Goal: Information Seeking & Learning: Check status

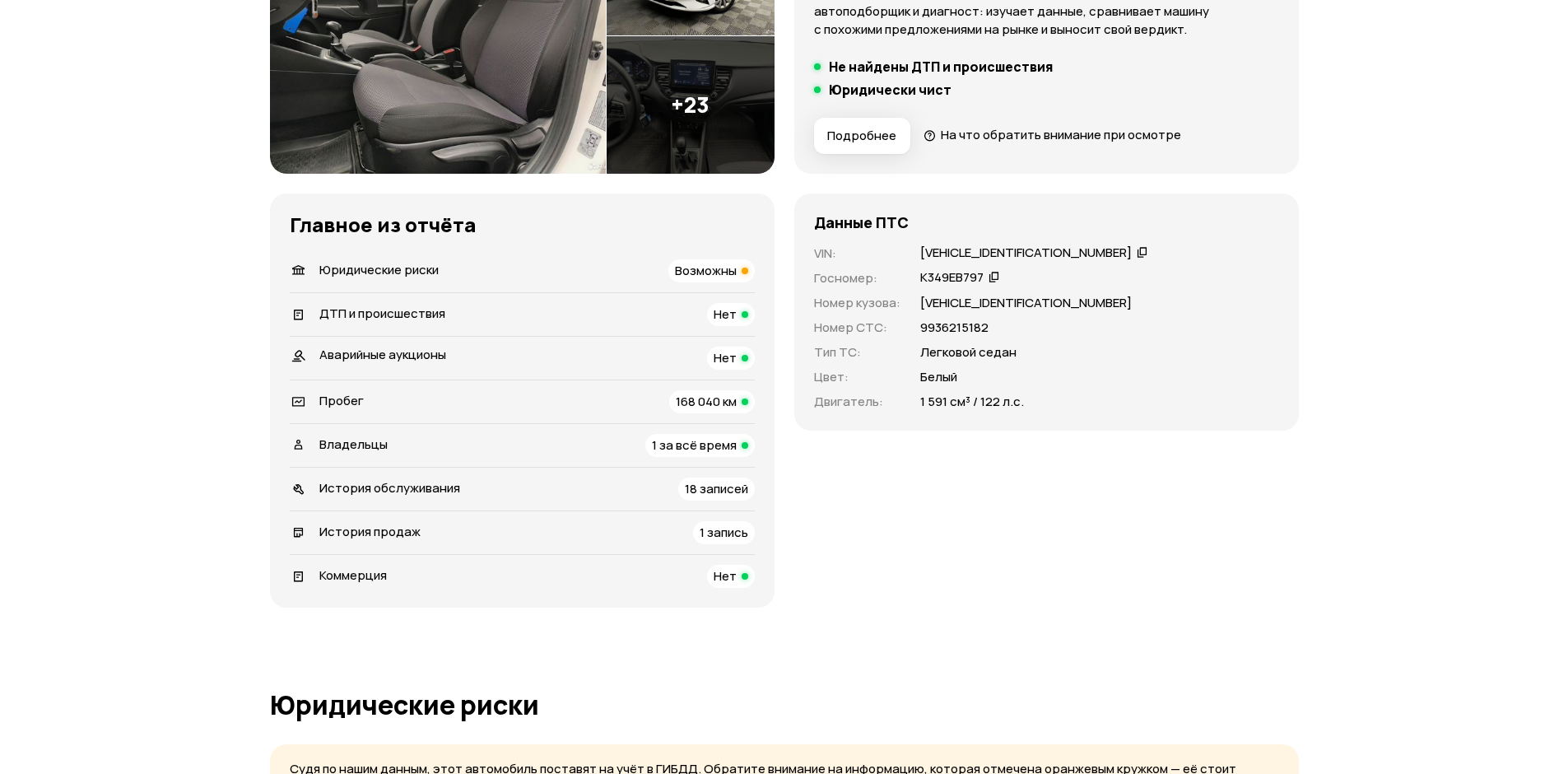
scroll to position [659, 0]
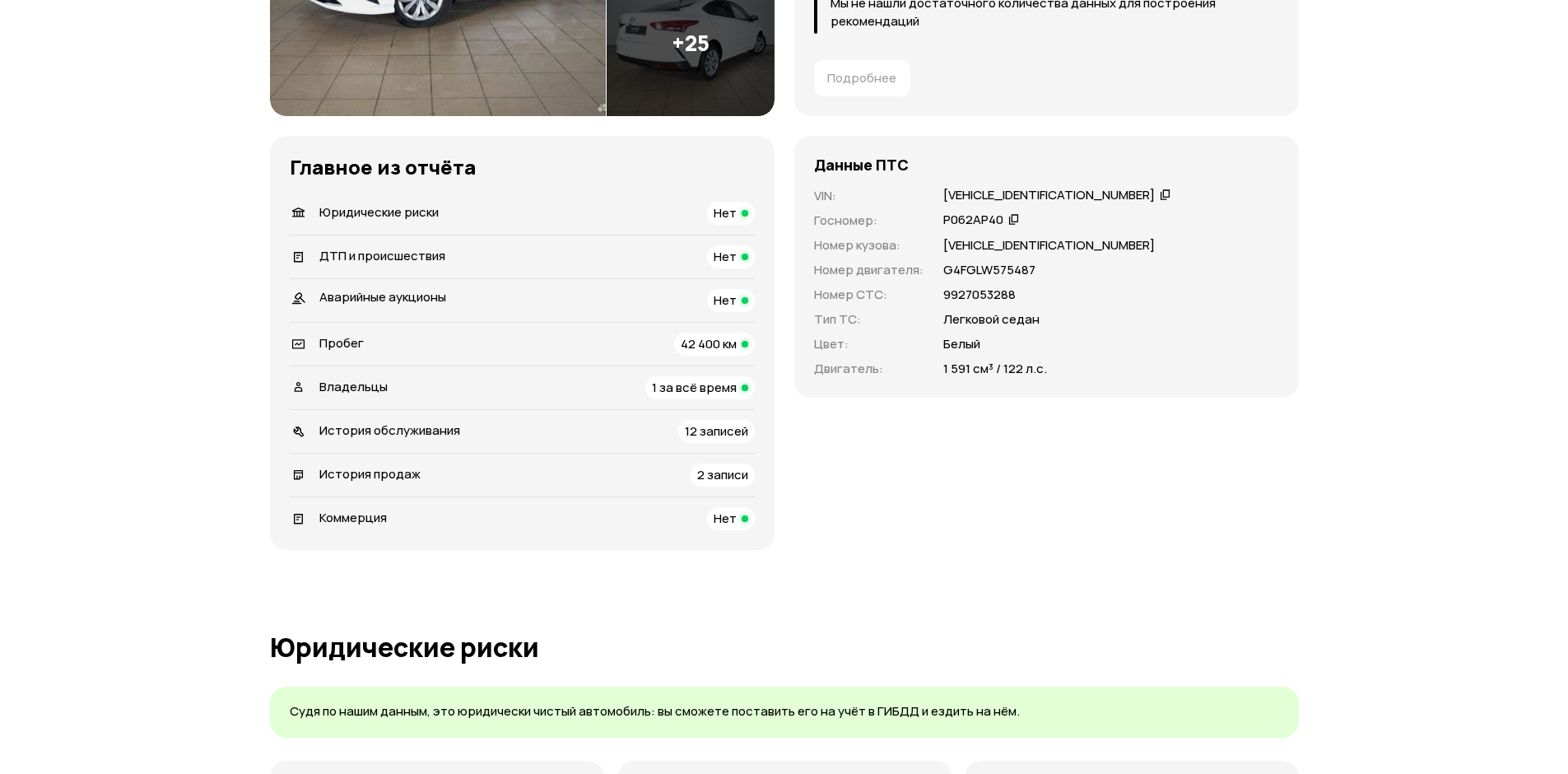
scroll to position [494, 0]
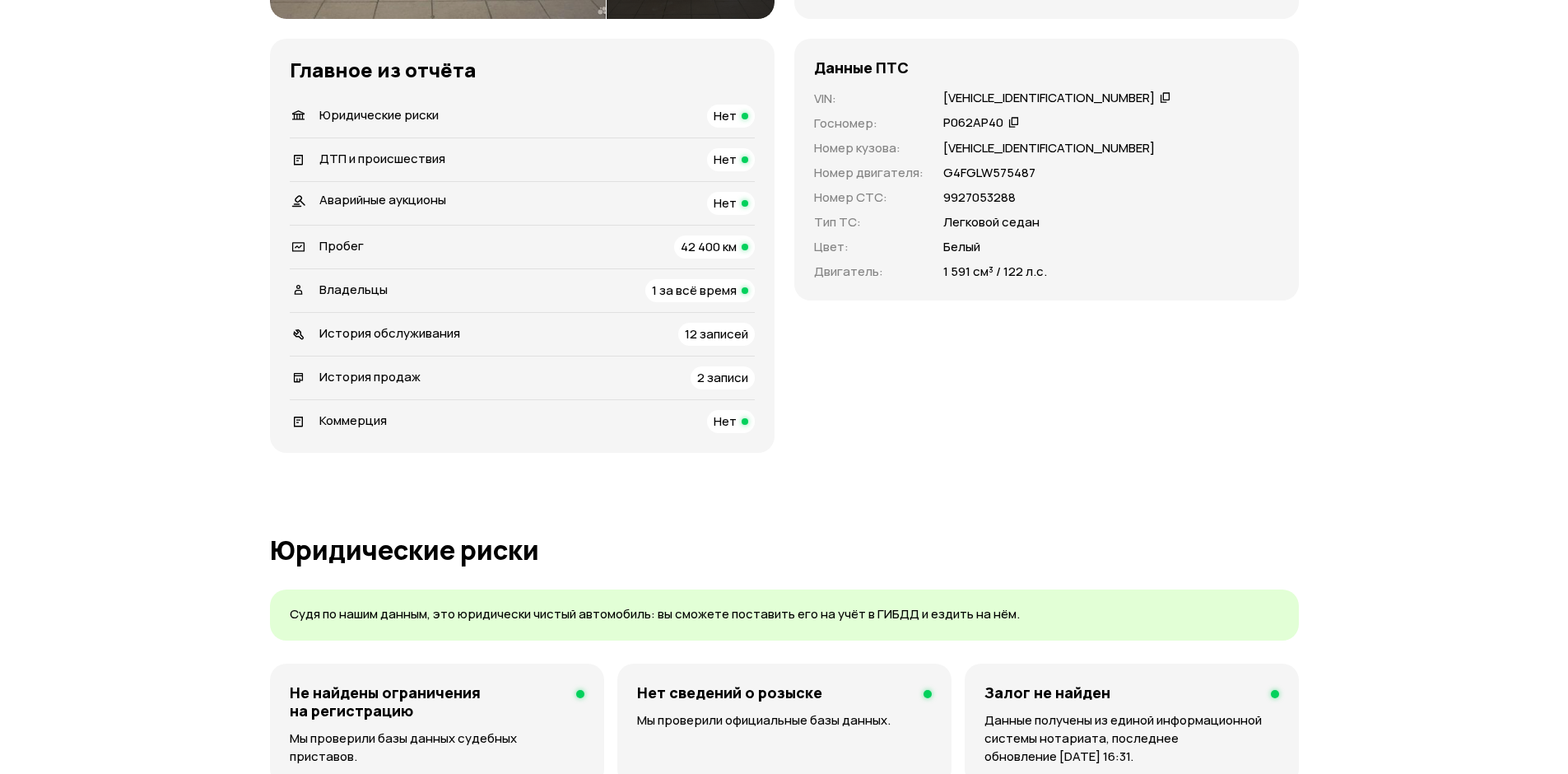
click at [635, 242] on div "Пробег 42 400 км" at bounding box center [522, 247] width 465 height 23
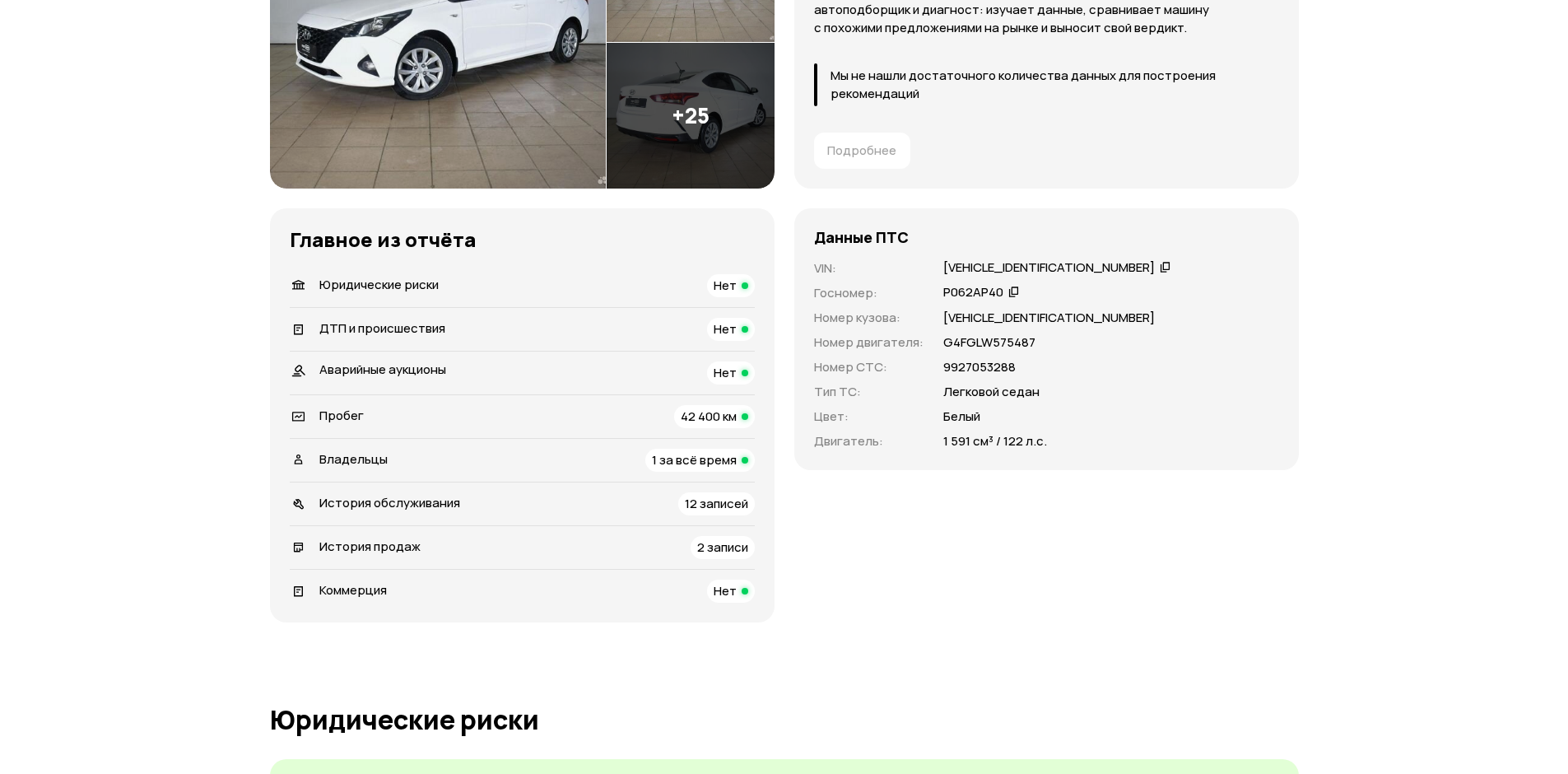
scroll to position [329, 0]
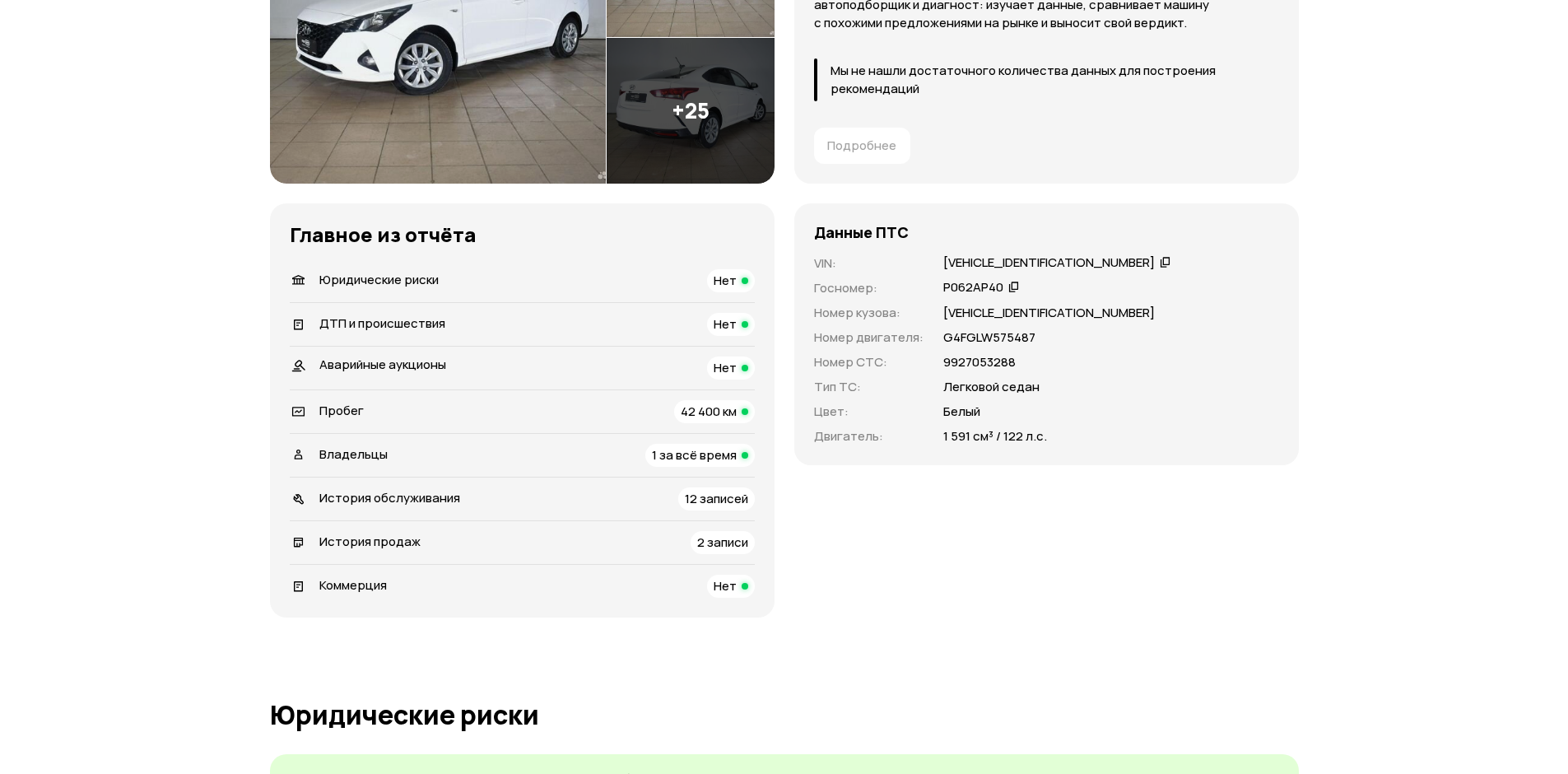
click at [458, 402] on div "Пробег 42 400 км" at bounding box center [522, 411] width 465 height 23
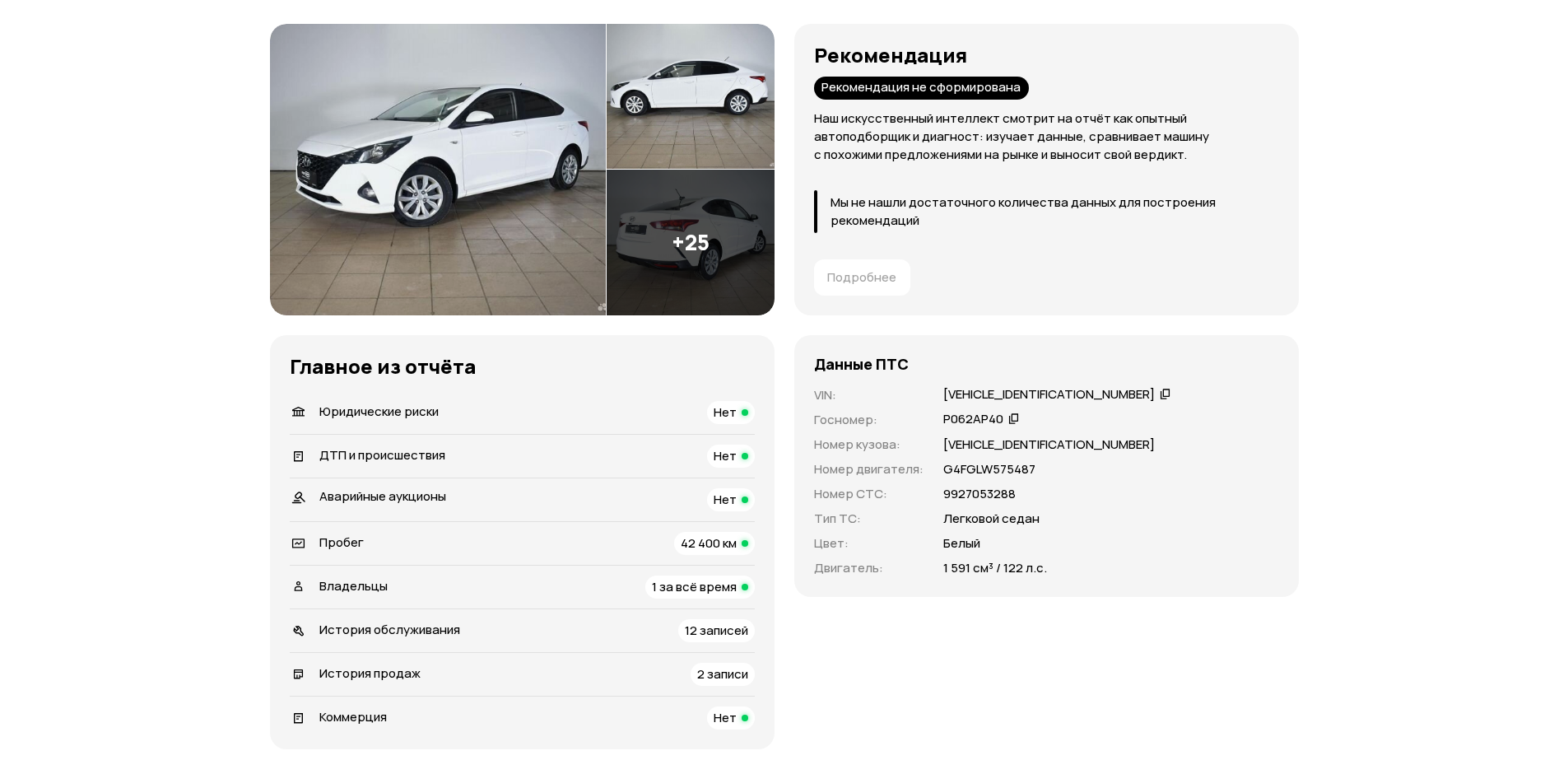
scroll to position [411, 0]
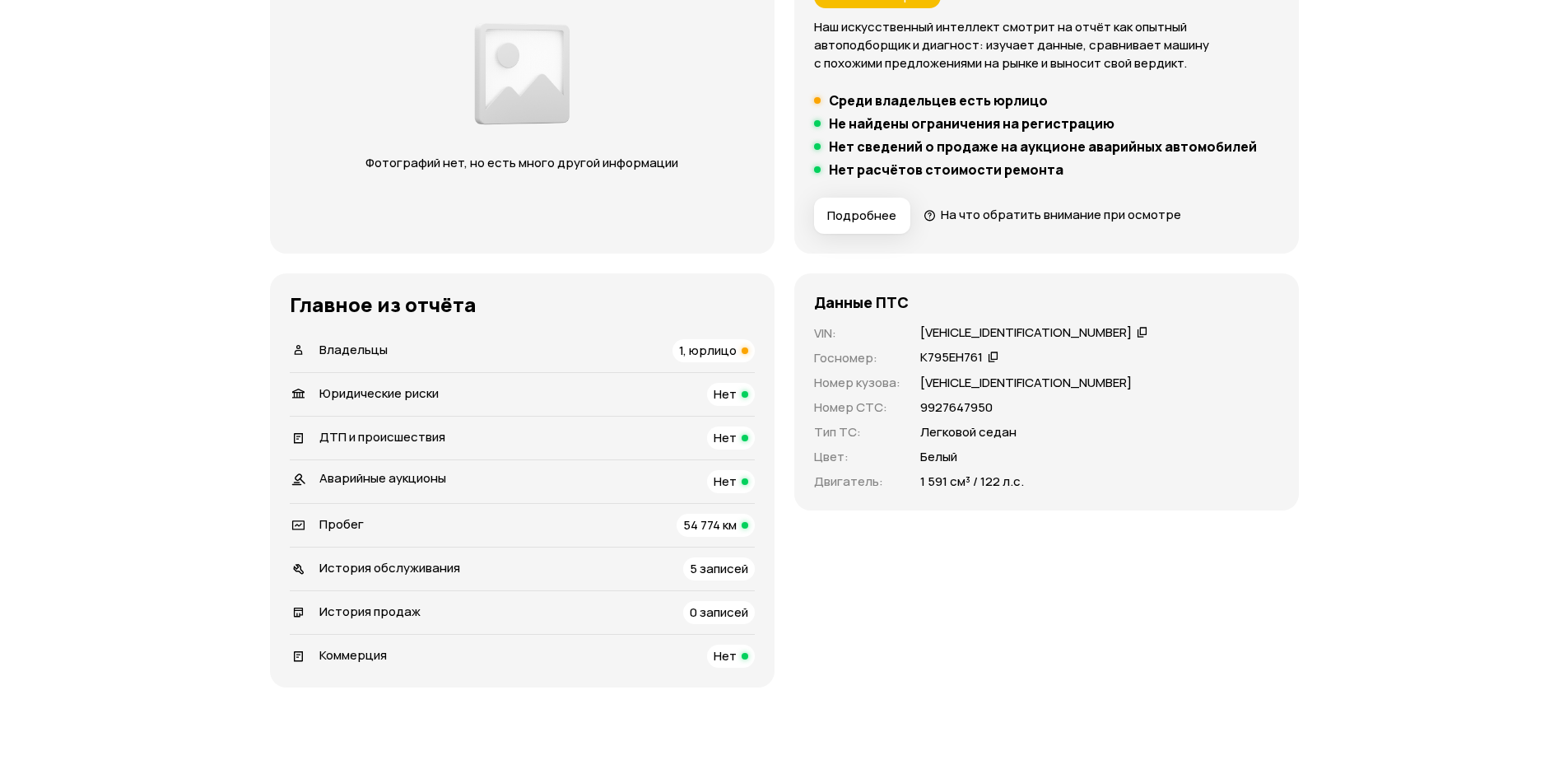
scroll to position [329, 0]
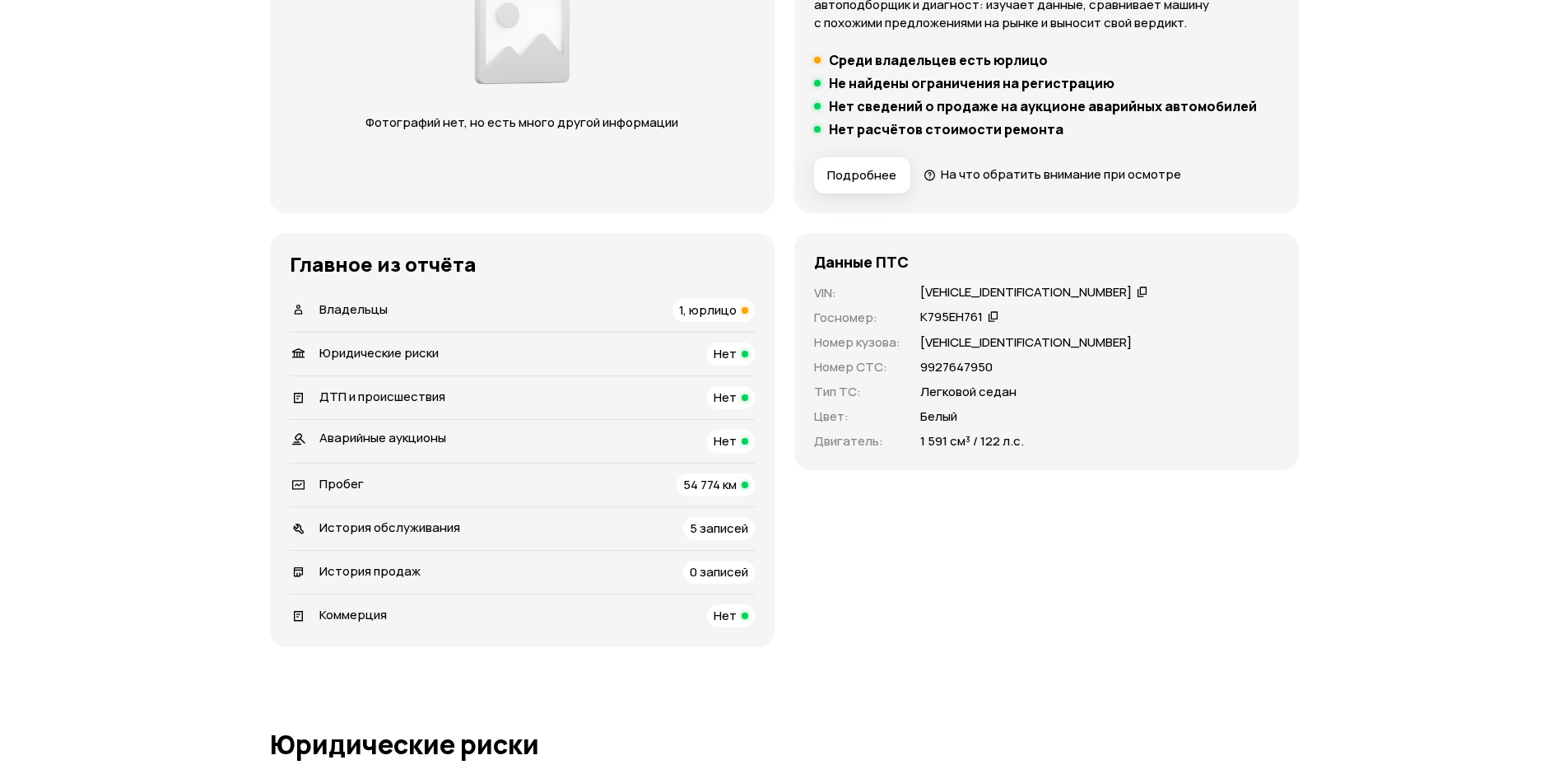
click at [579, 299] on div "Владельцы 1, юрлицо" at bounding box center [522, 311] width 465 height 23
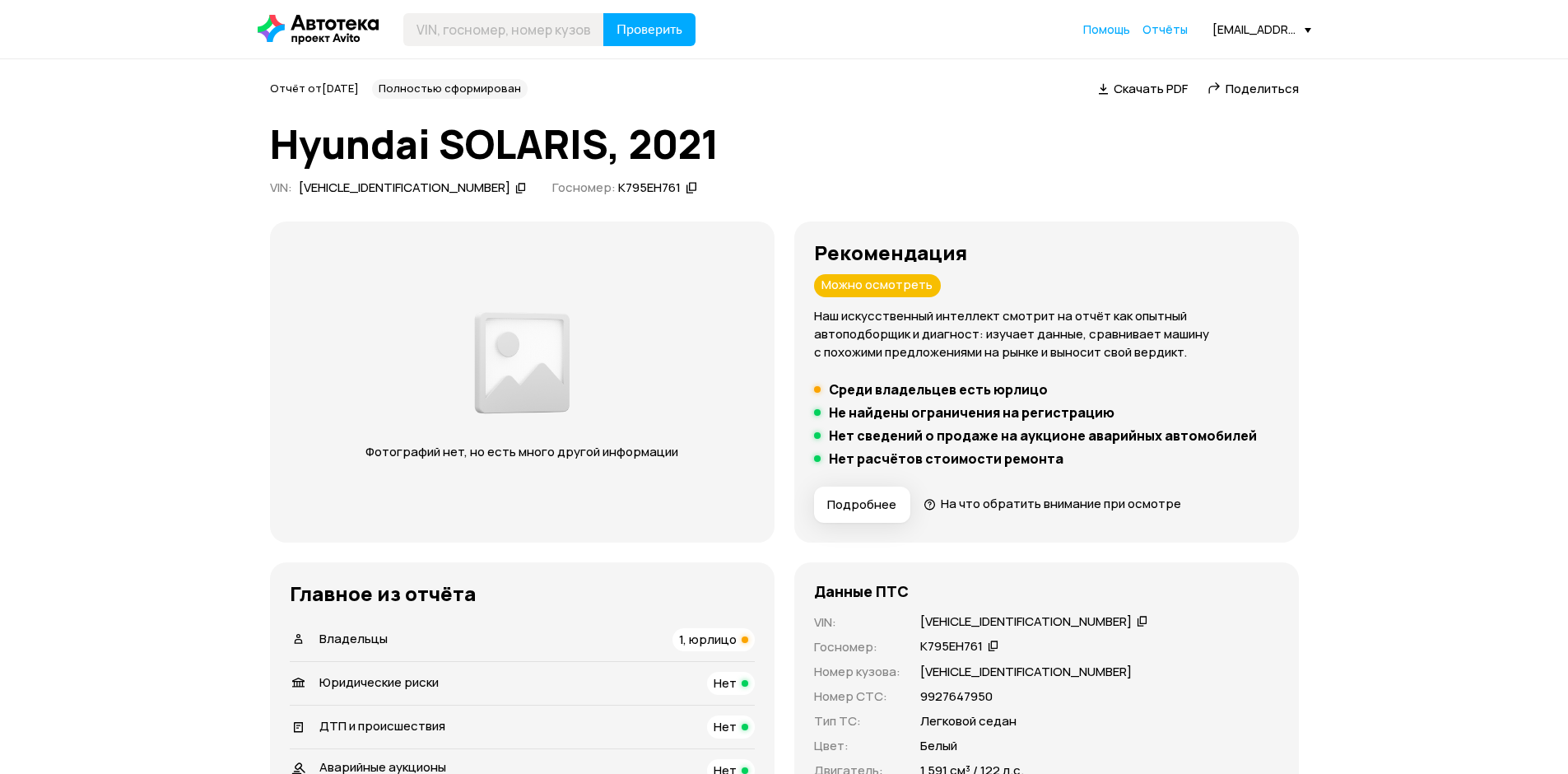
scroll to position [247, 0]
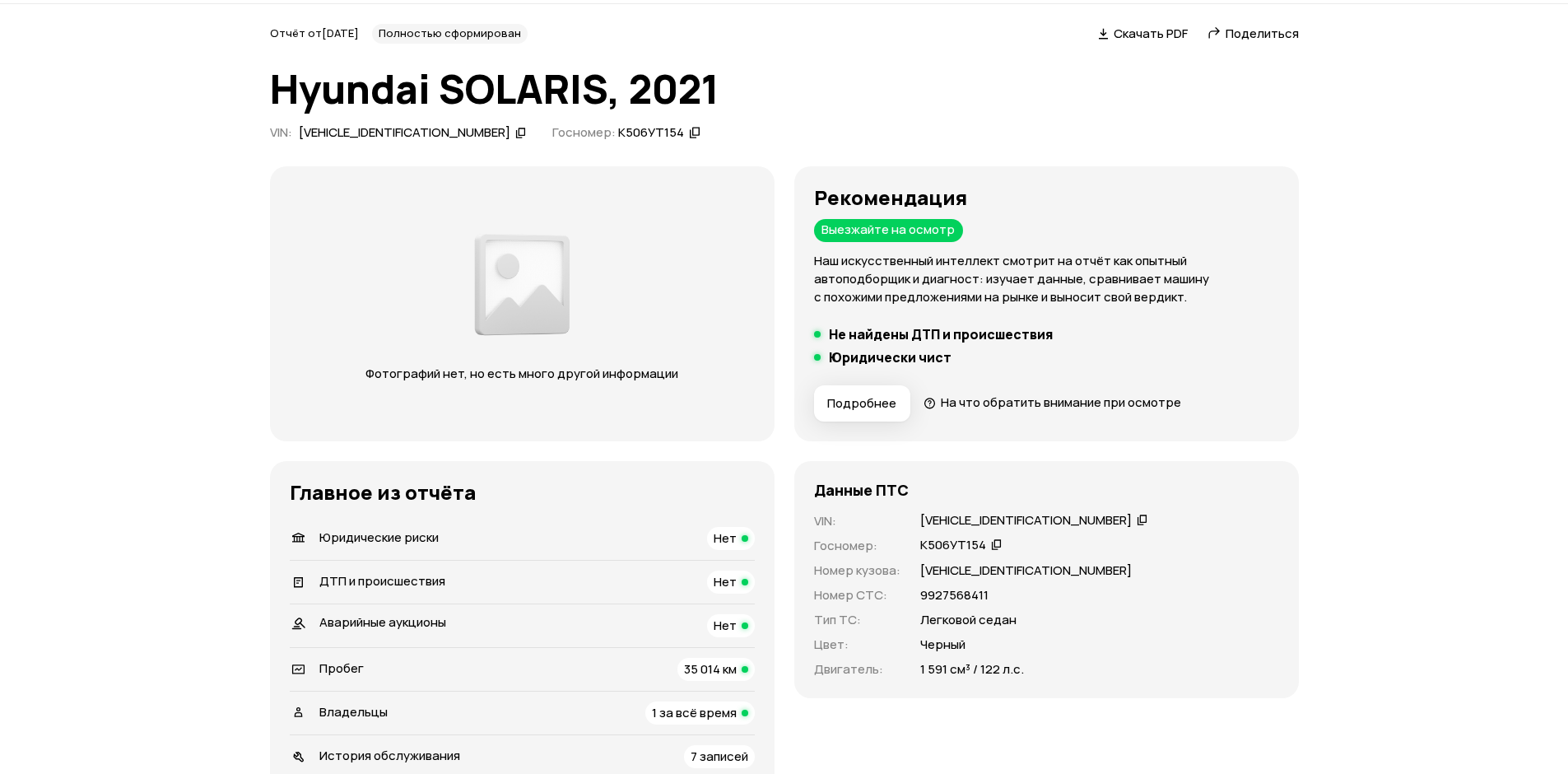
scroll to position [329, 0]
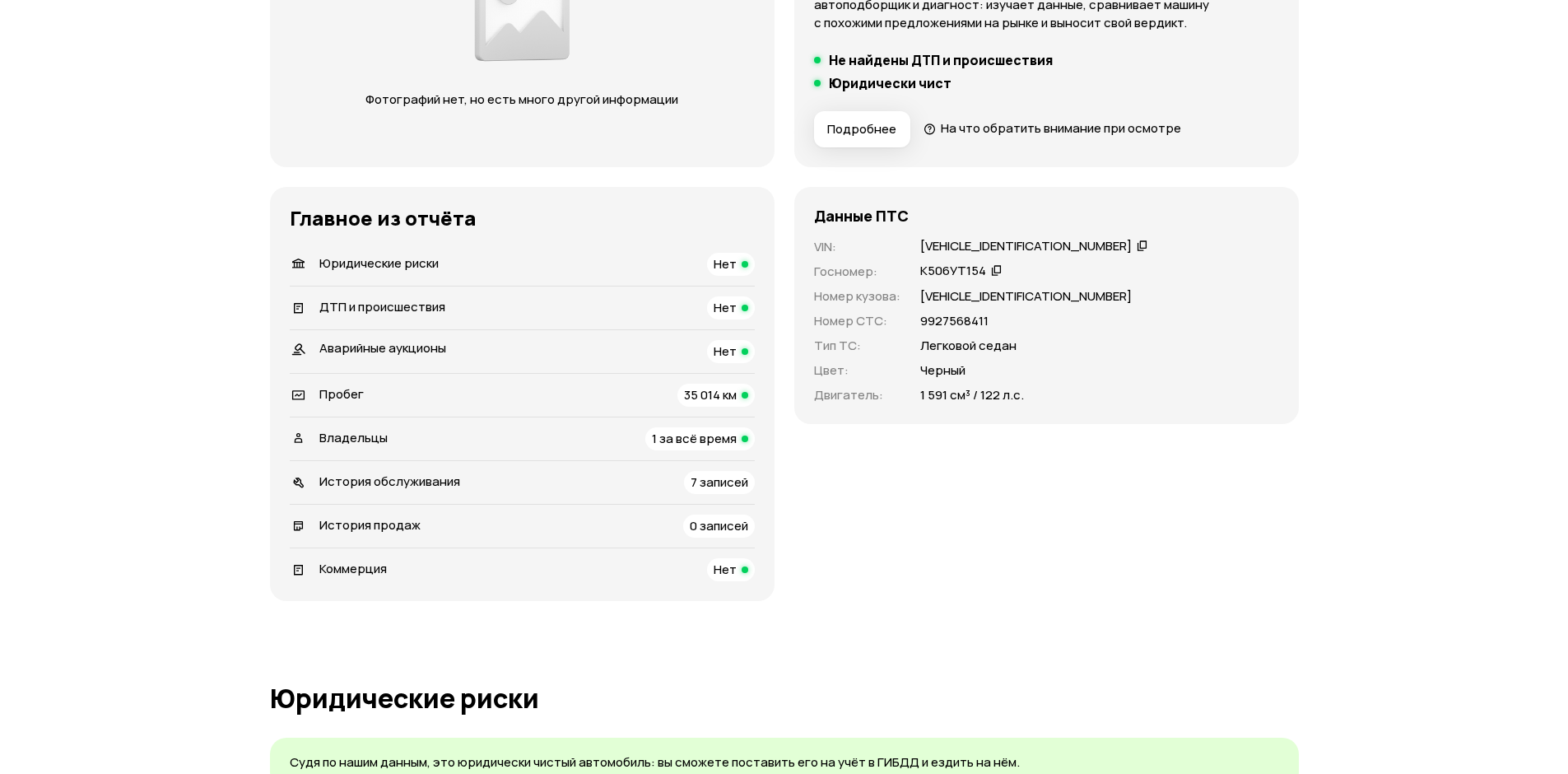
click at [511, 444] on div "Владельцы 1 за всё время" at bounding box center [522, 439] width 465 height 23
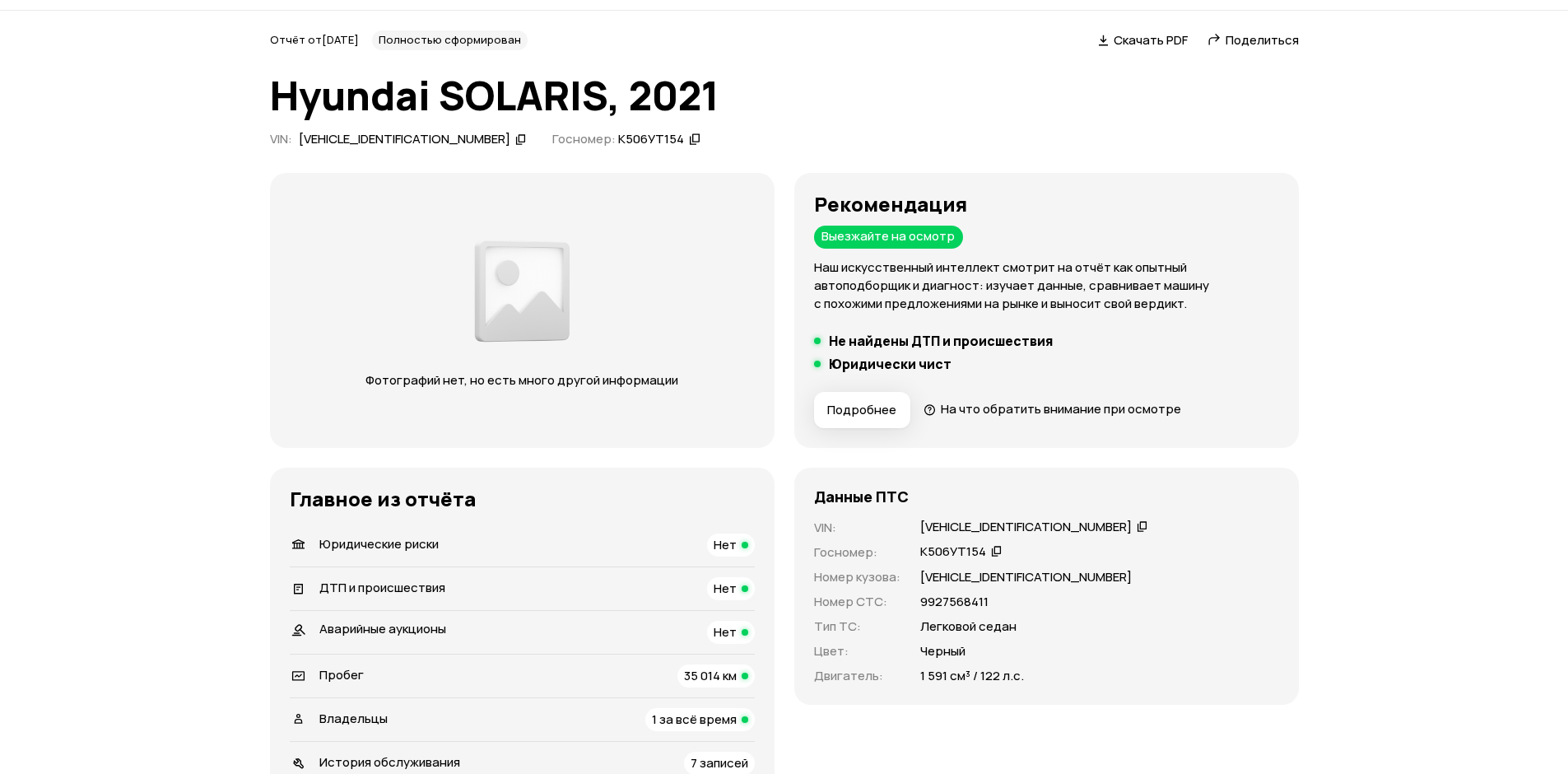
scroll to position [0, 0]
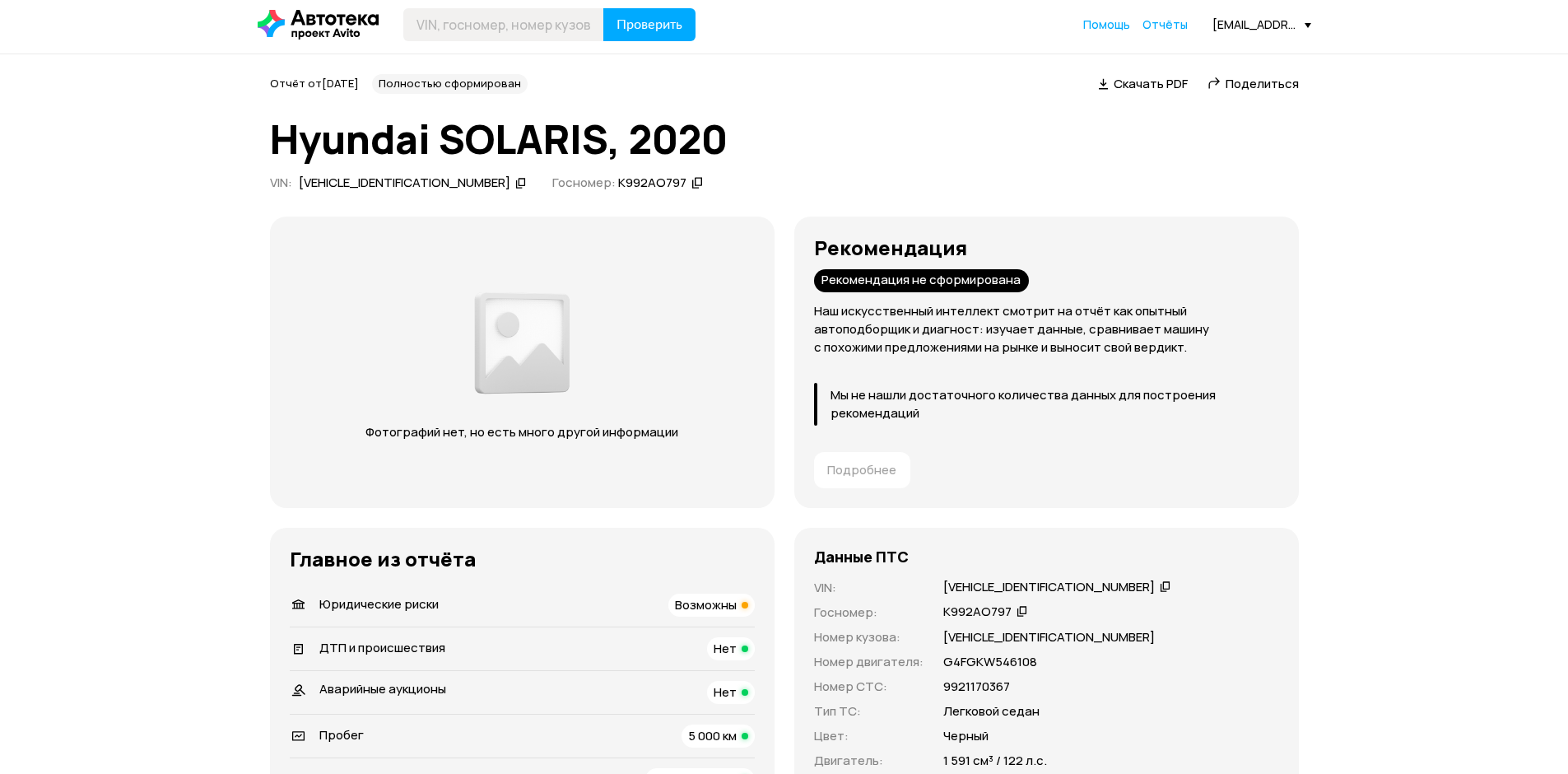
scroll to position [247, 0]
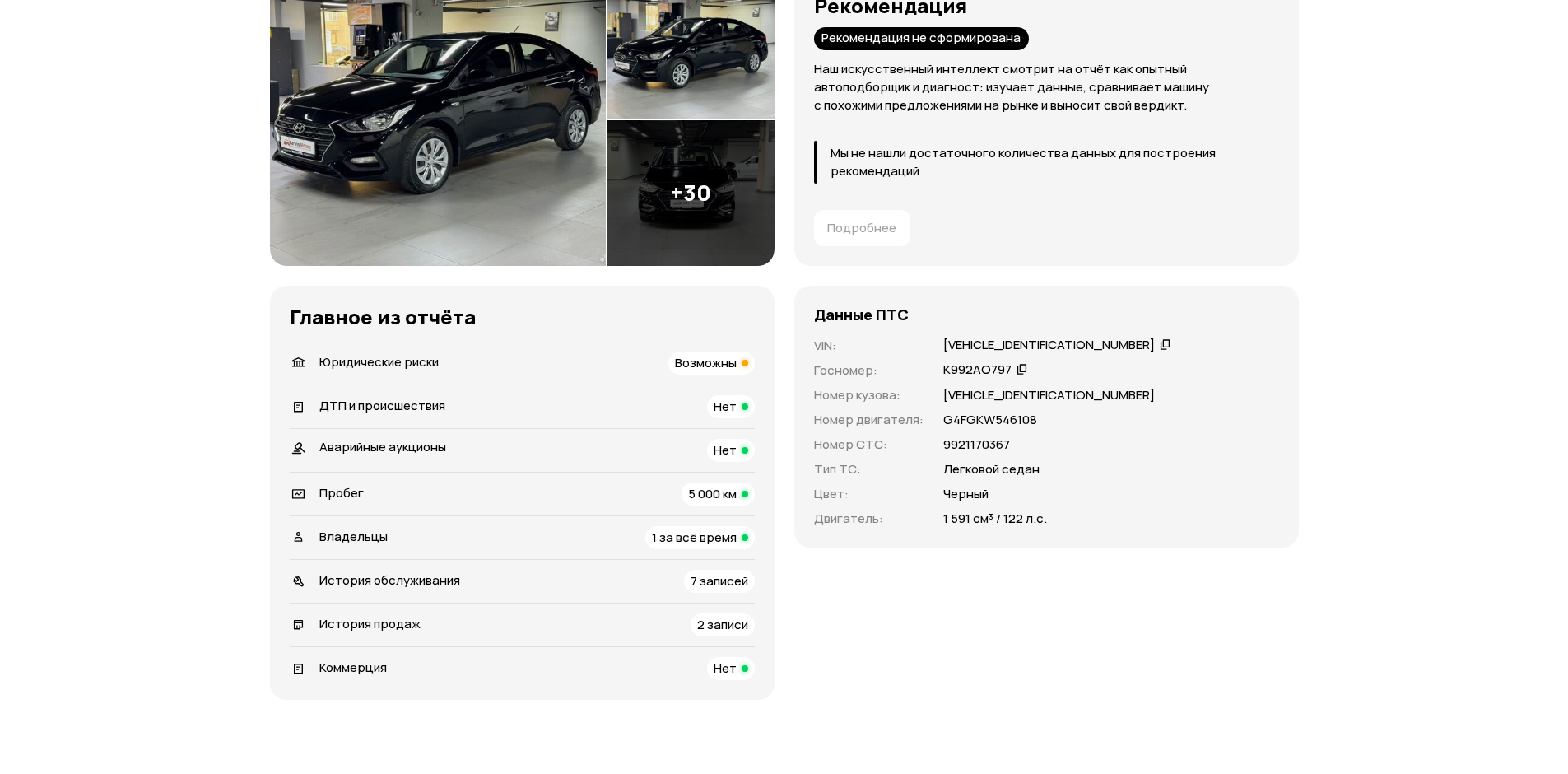
click at [600, 541] on div "Владельцы 1 за всё время" at bounding box center [522, 538] width 465 height 23
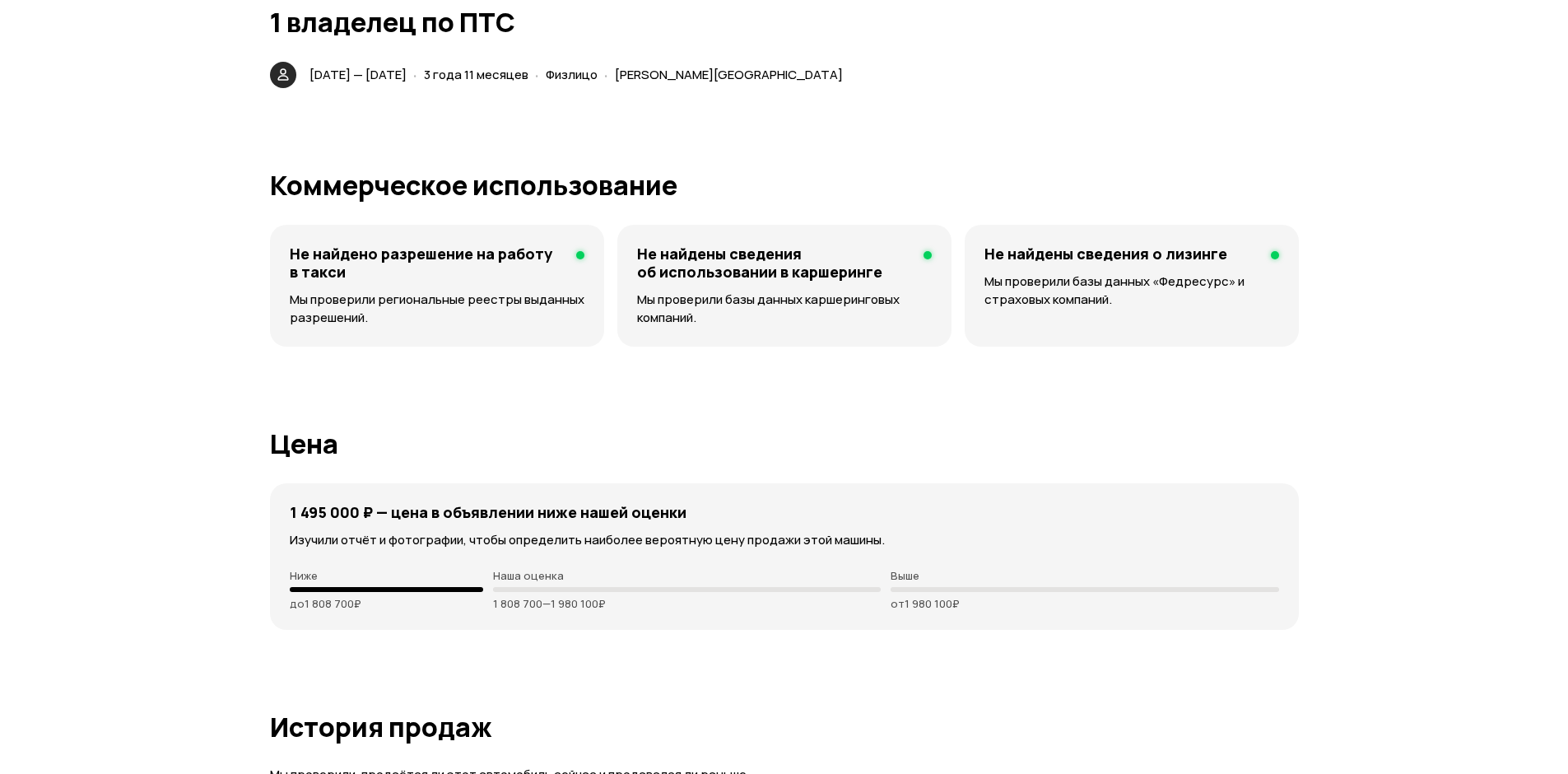
scroll to position [3732, 0]
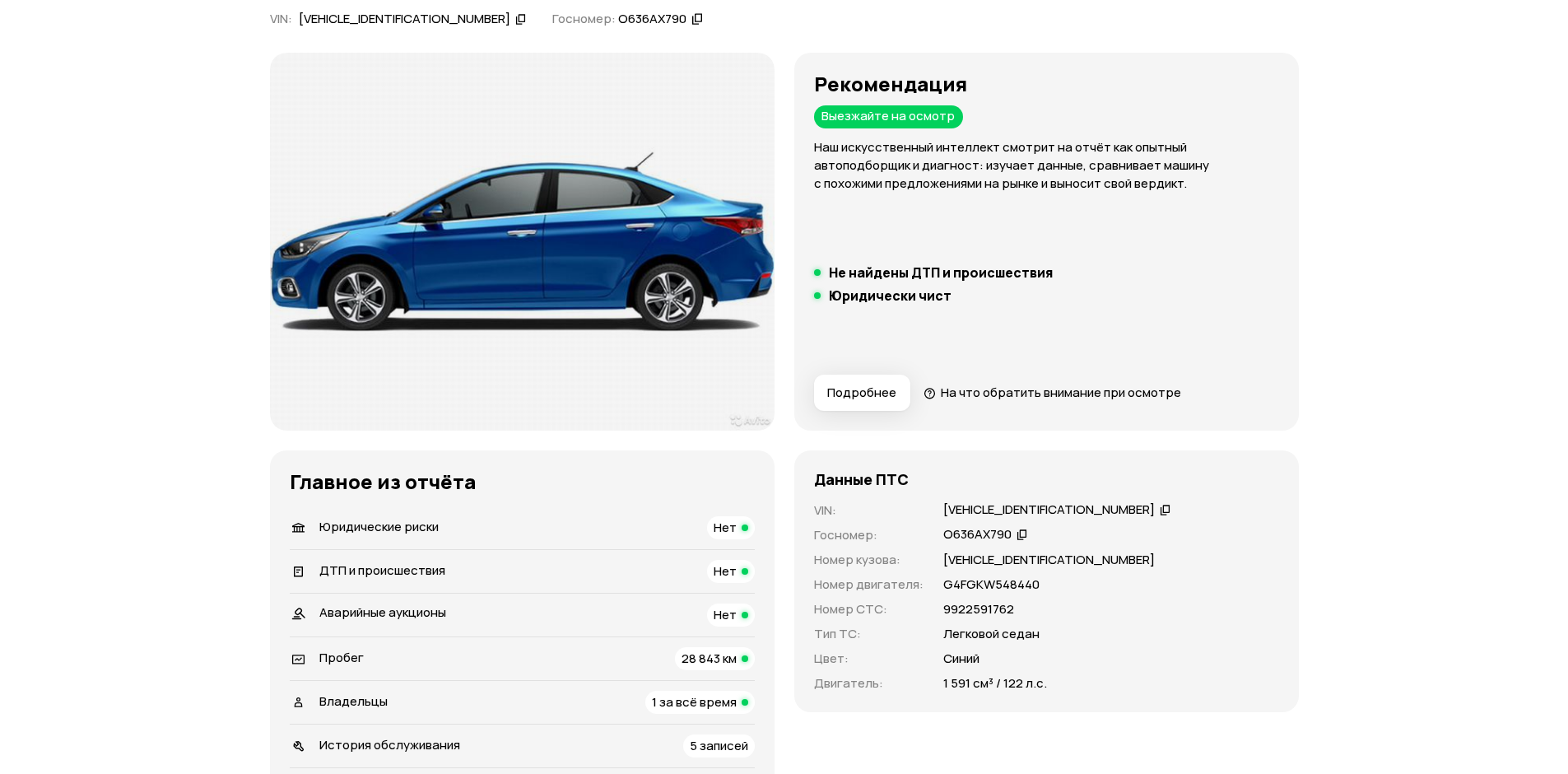
scroll to position [494, 0]
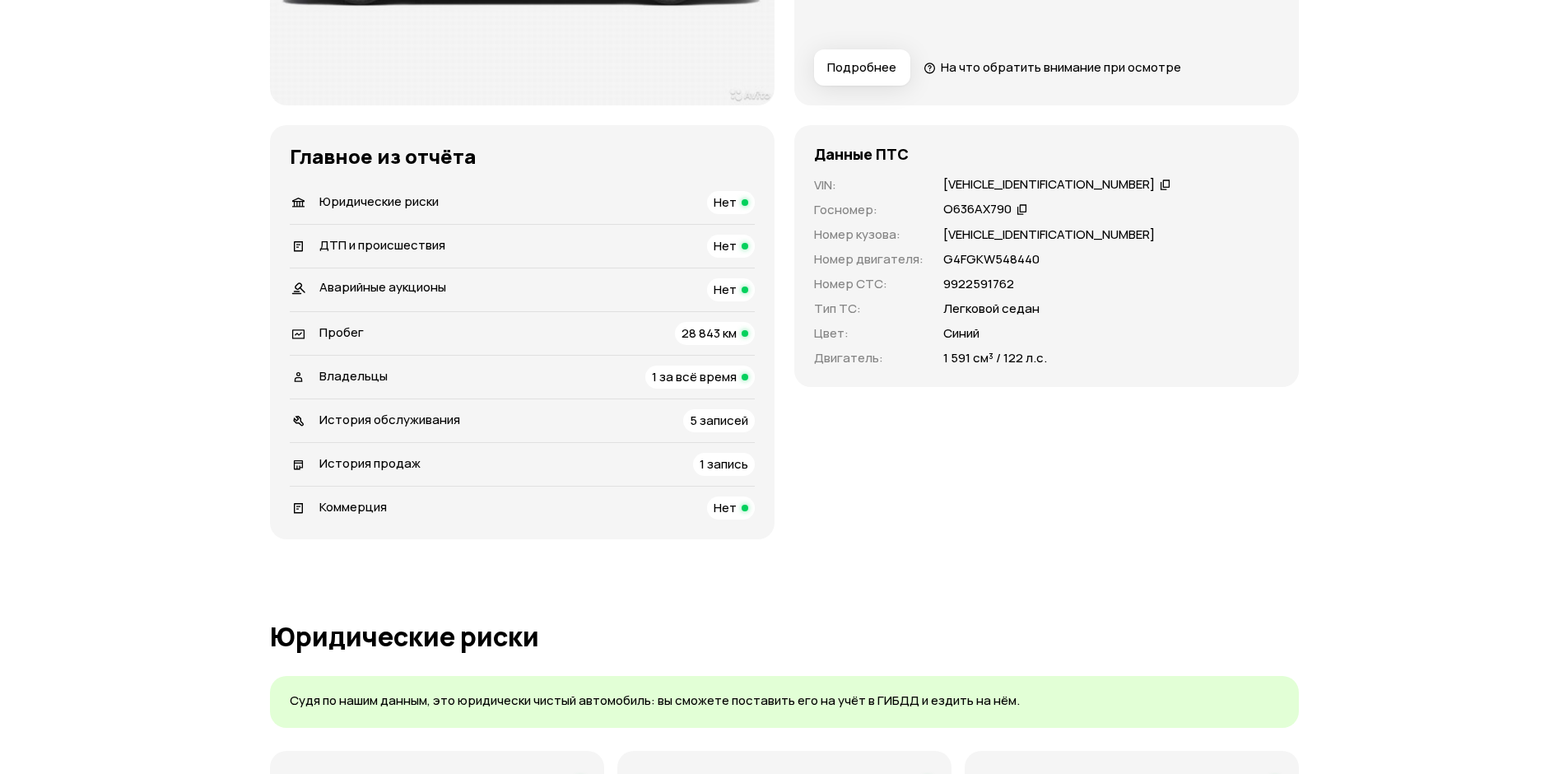
click at [593, 372] on div "Владельцы 1 за всё время" at bounding box center [522, 377] width 465 height 23
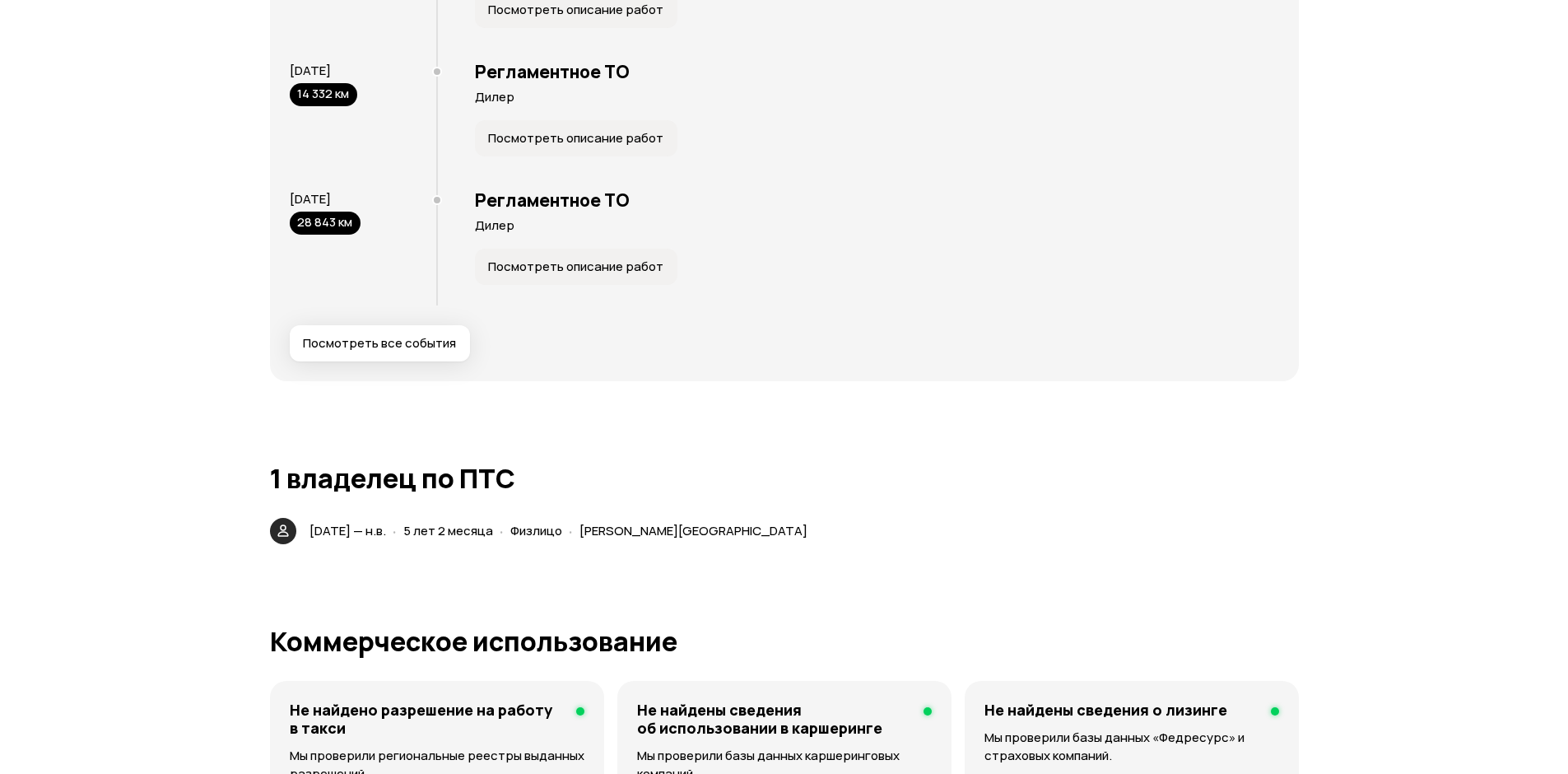
scroll to position [3741, 0]
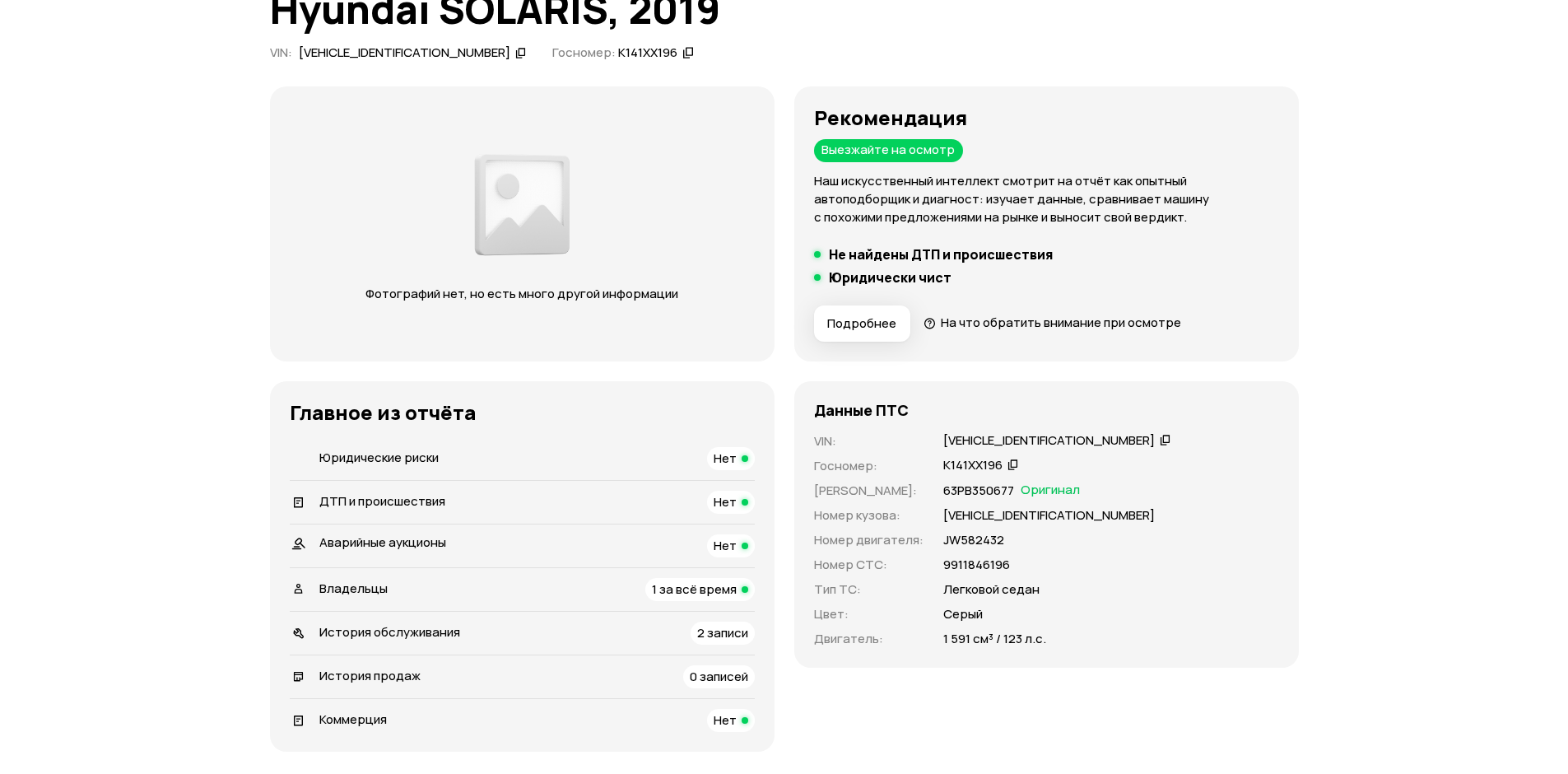
scroll to position [329, 0]
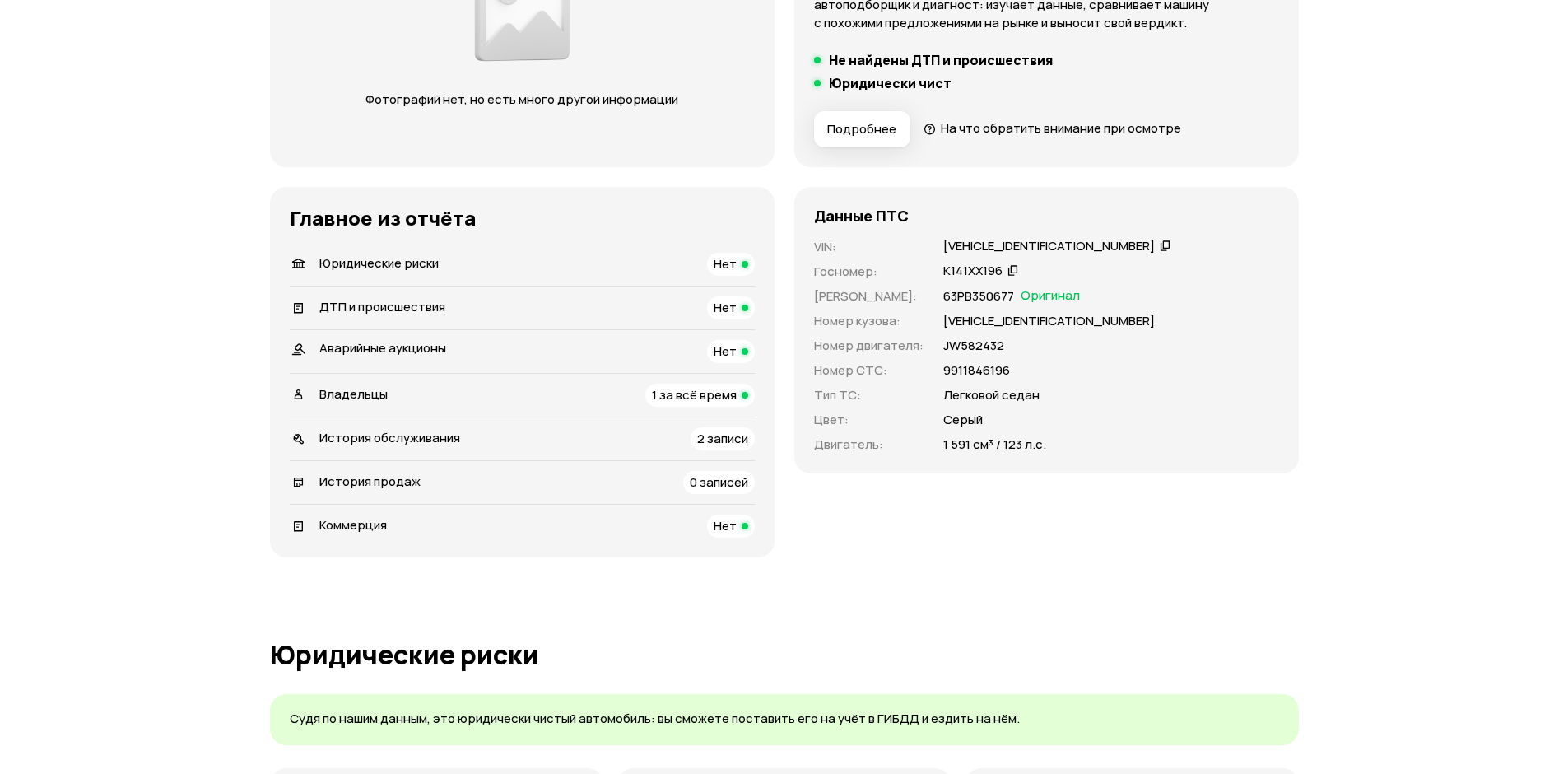
click at [685, 402] on span "1 за всё время" at bounding box center [694, 395] width 84 height 17
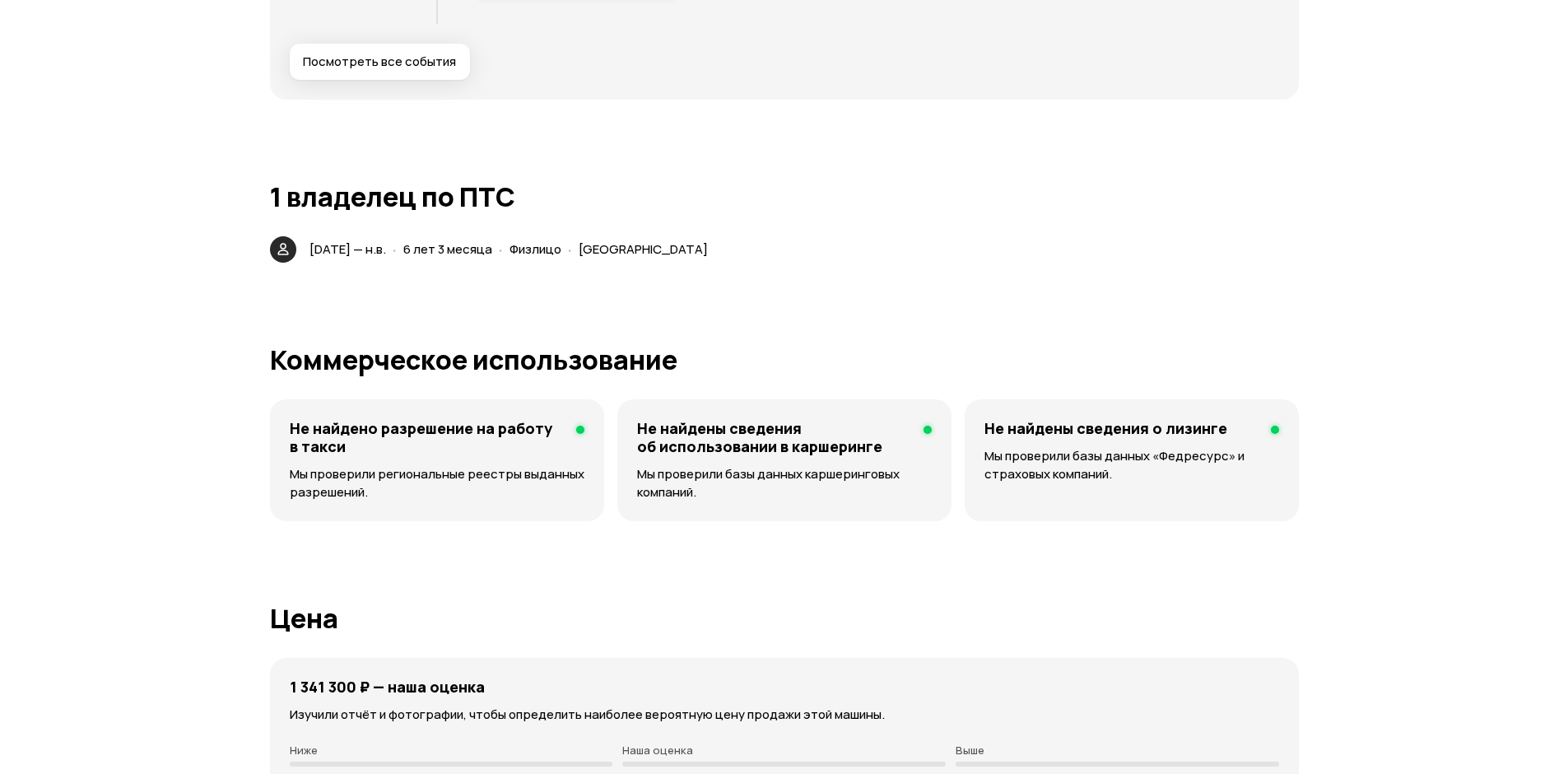
scroll to position [2353, 0]
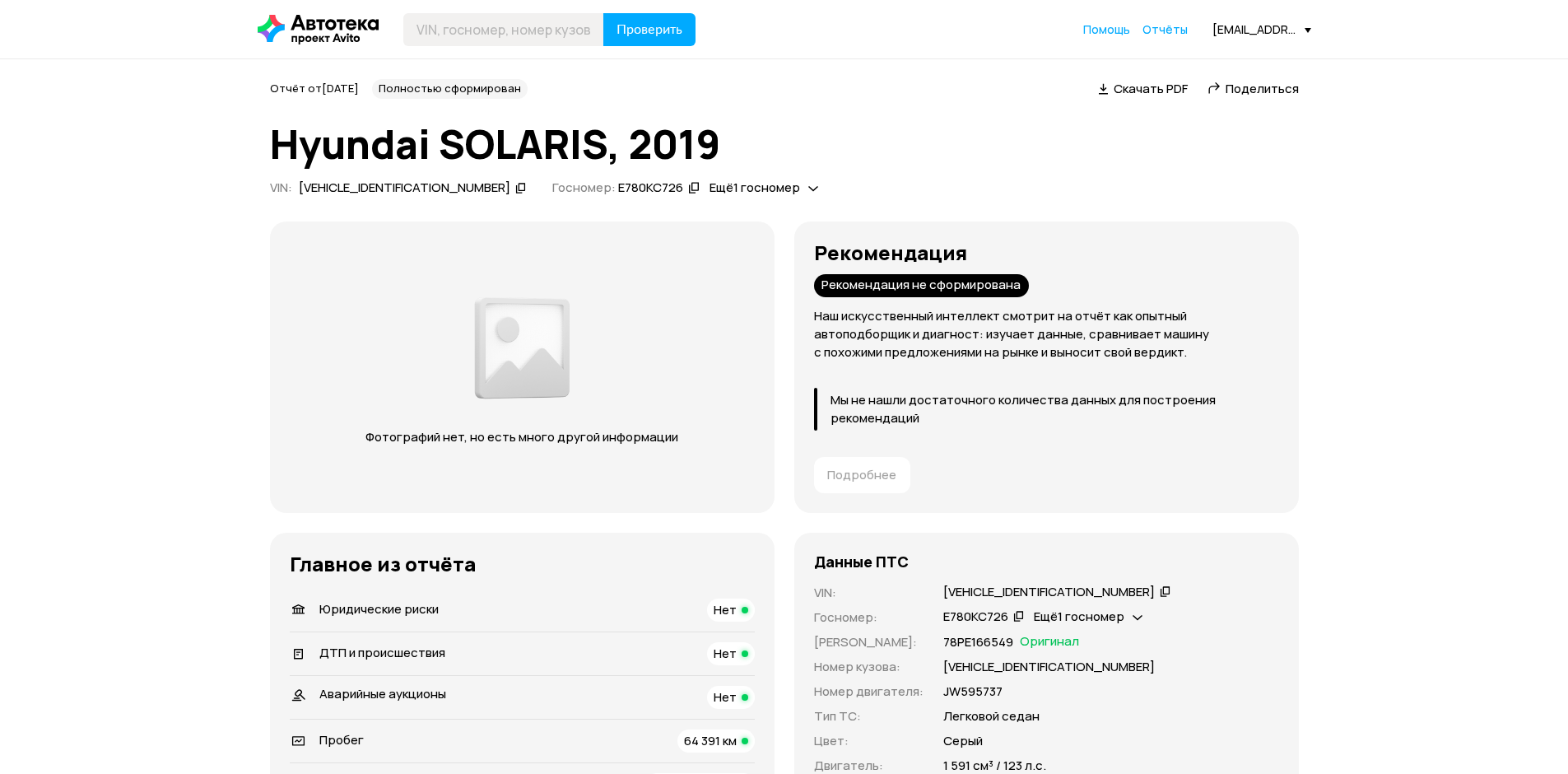
scroll to position [247, 0]
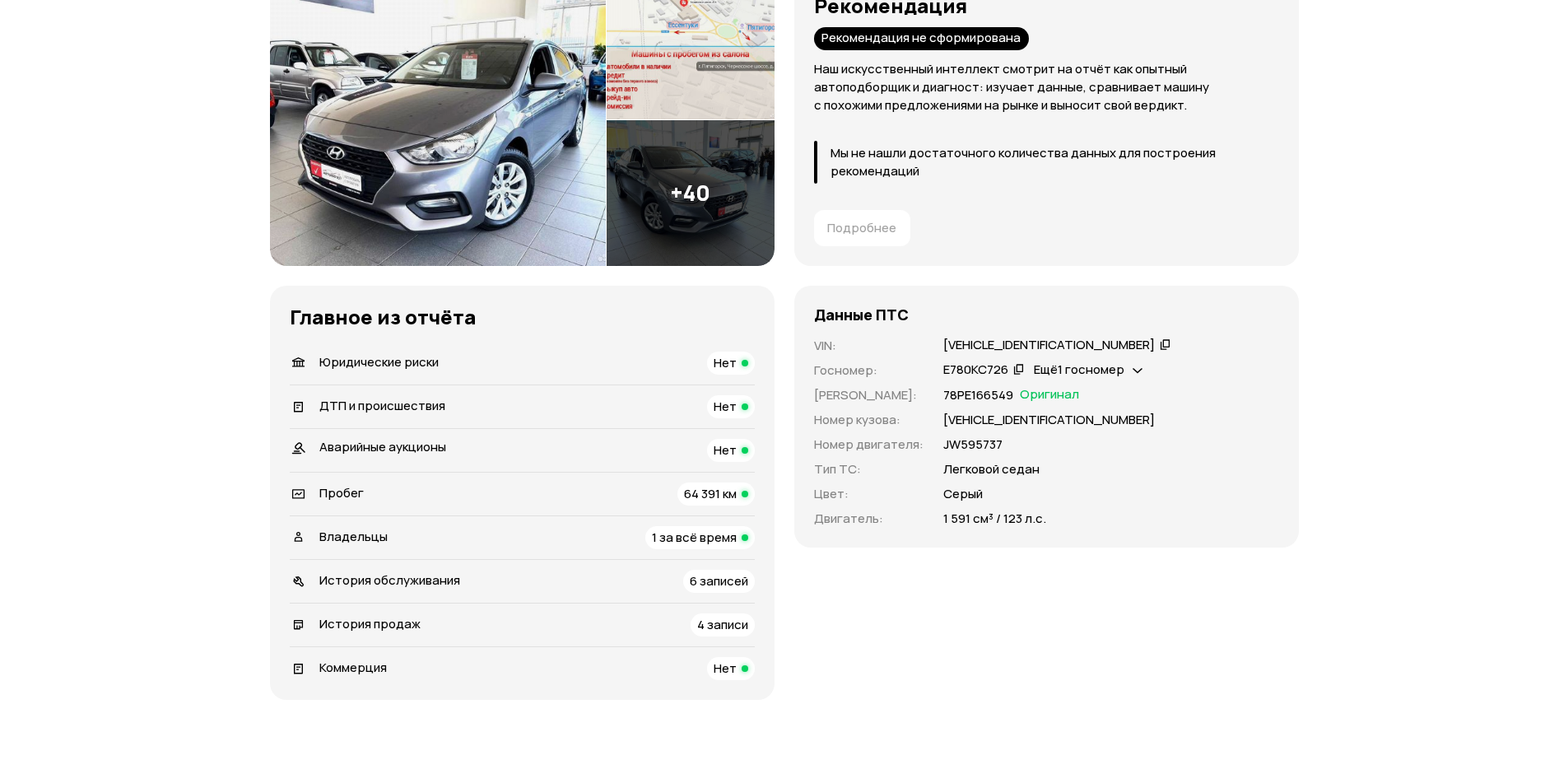
click at [690, 533] on span "1 за всё время" at bounding box center [694, 537] width 84 height 17
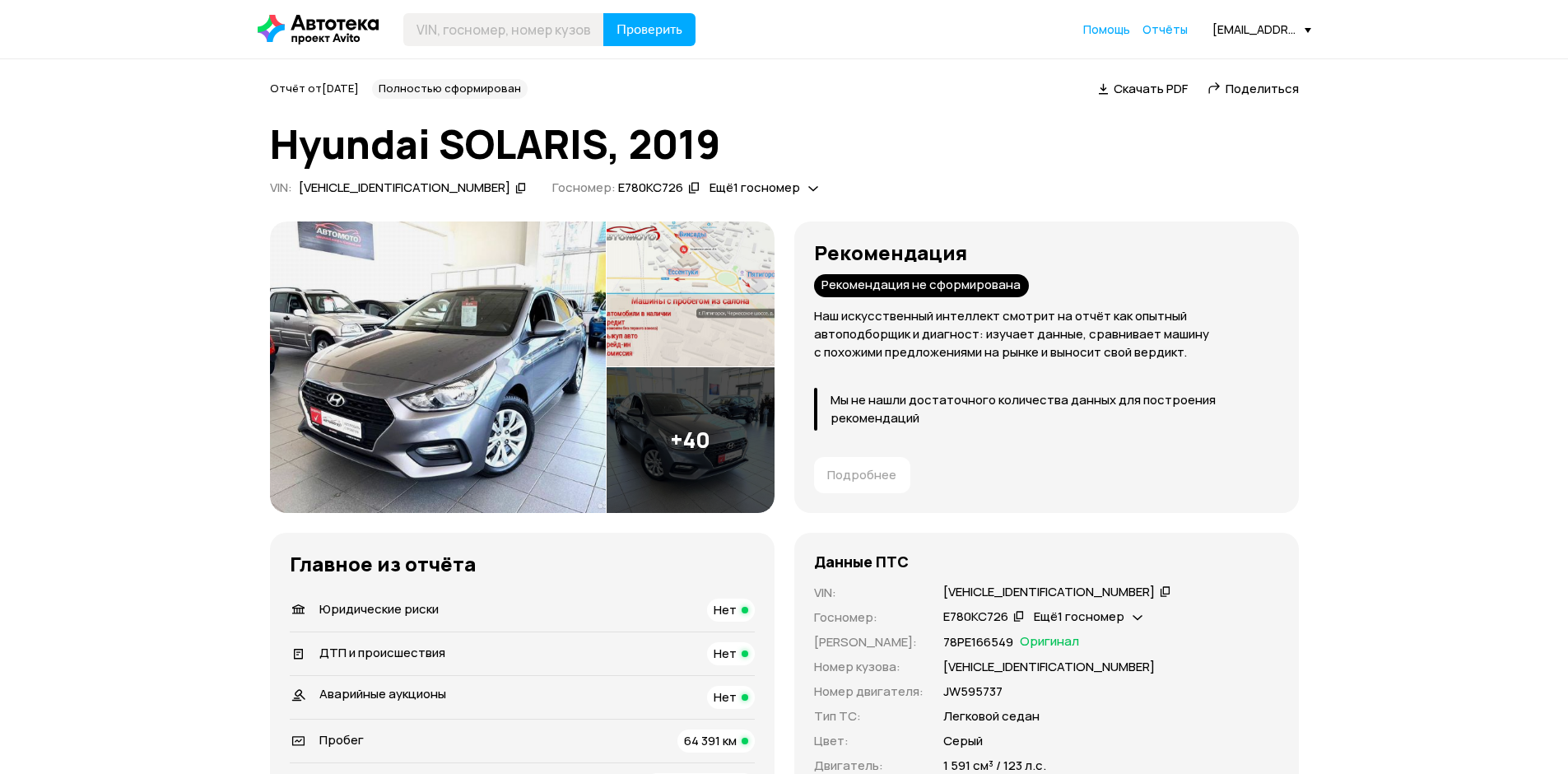
scroll to position [82, 0]
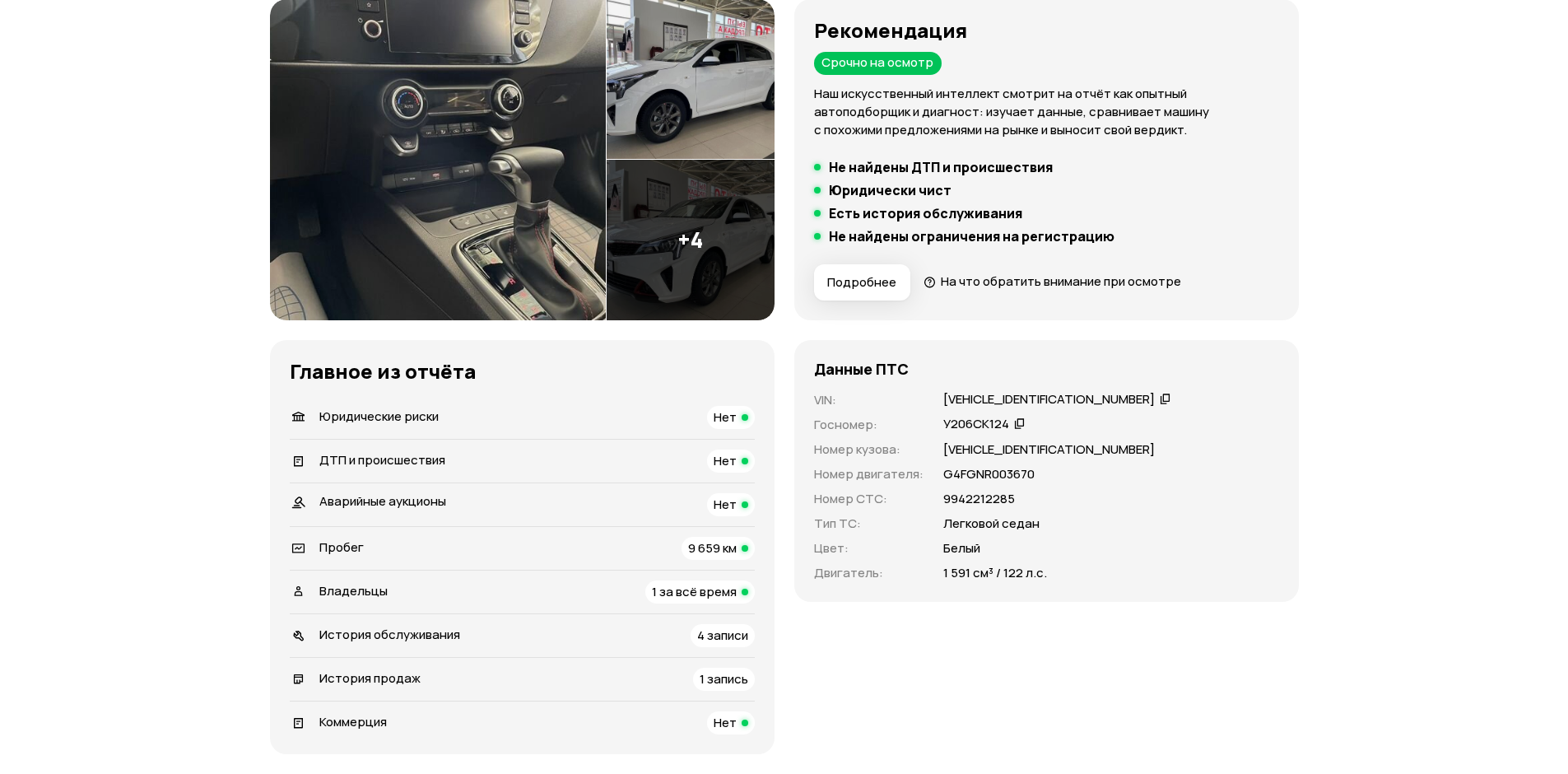
scroll to position [576, 0]
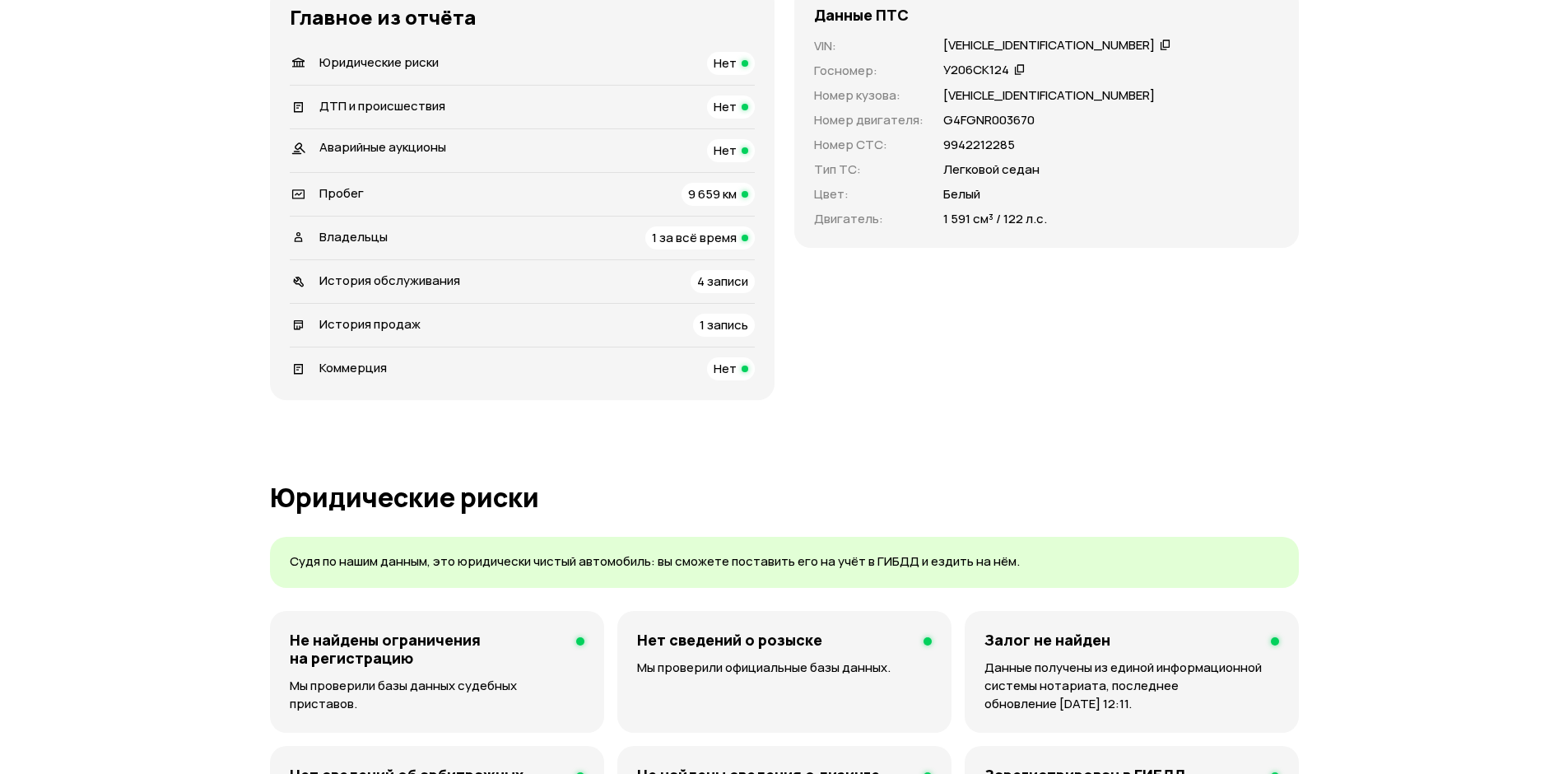
click at [697, 245] on span "1 за всё время" at bounding box center [694, 238] width 84 height 17
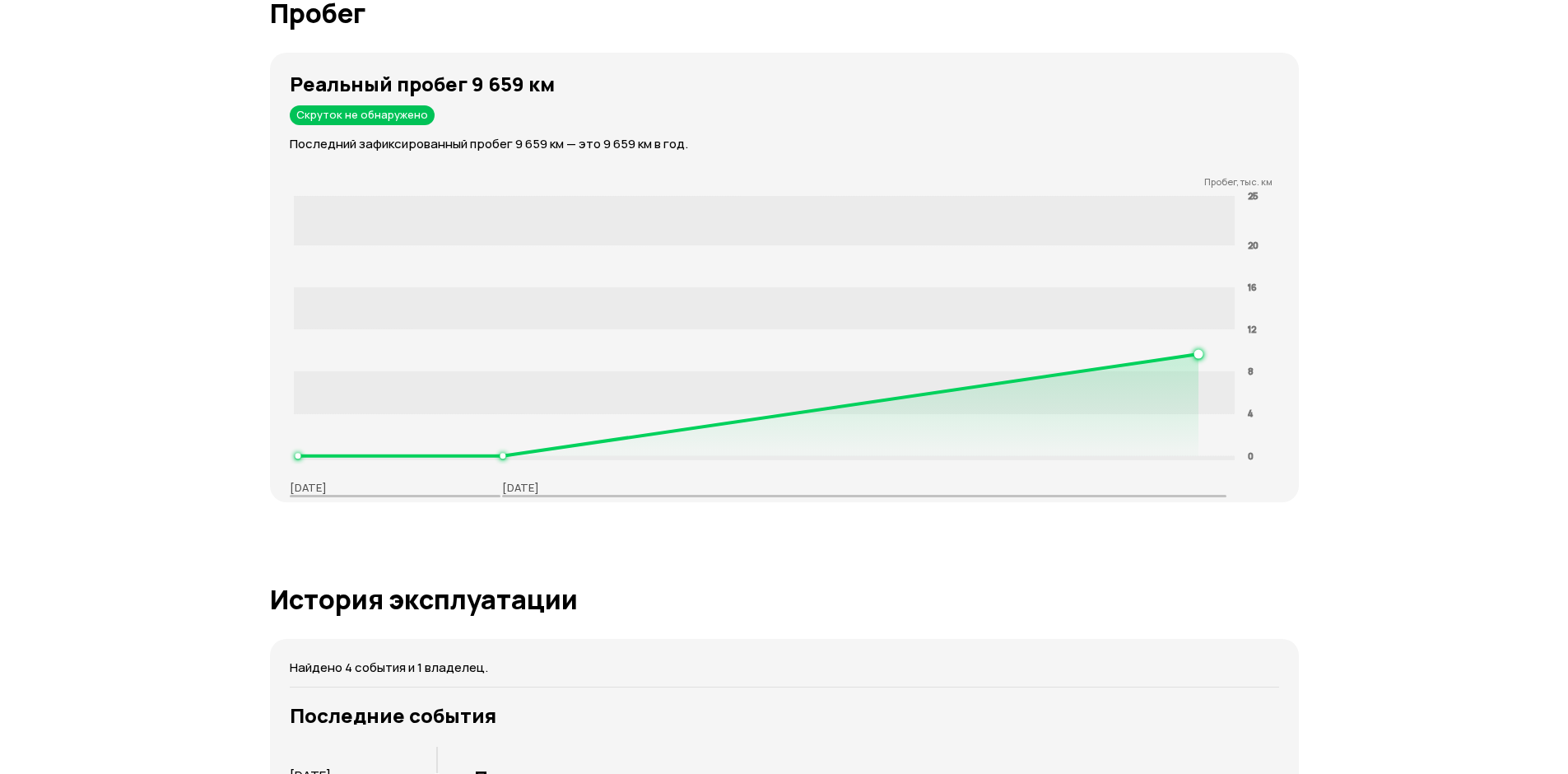
scroll to position [2127, 0]
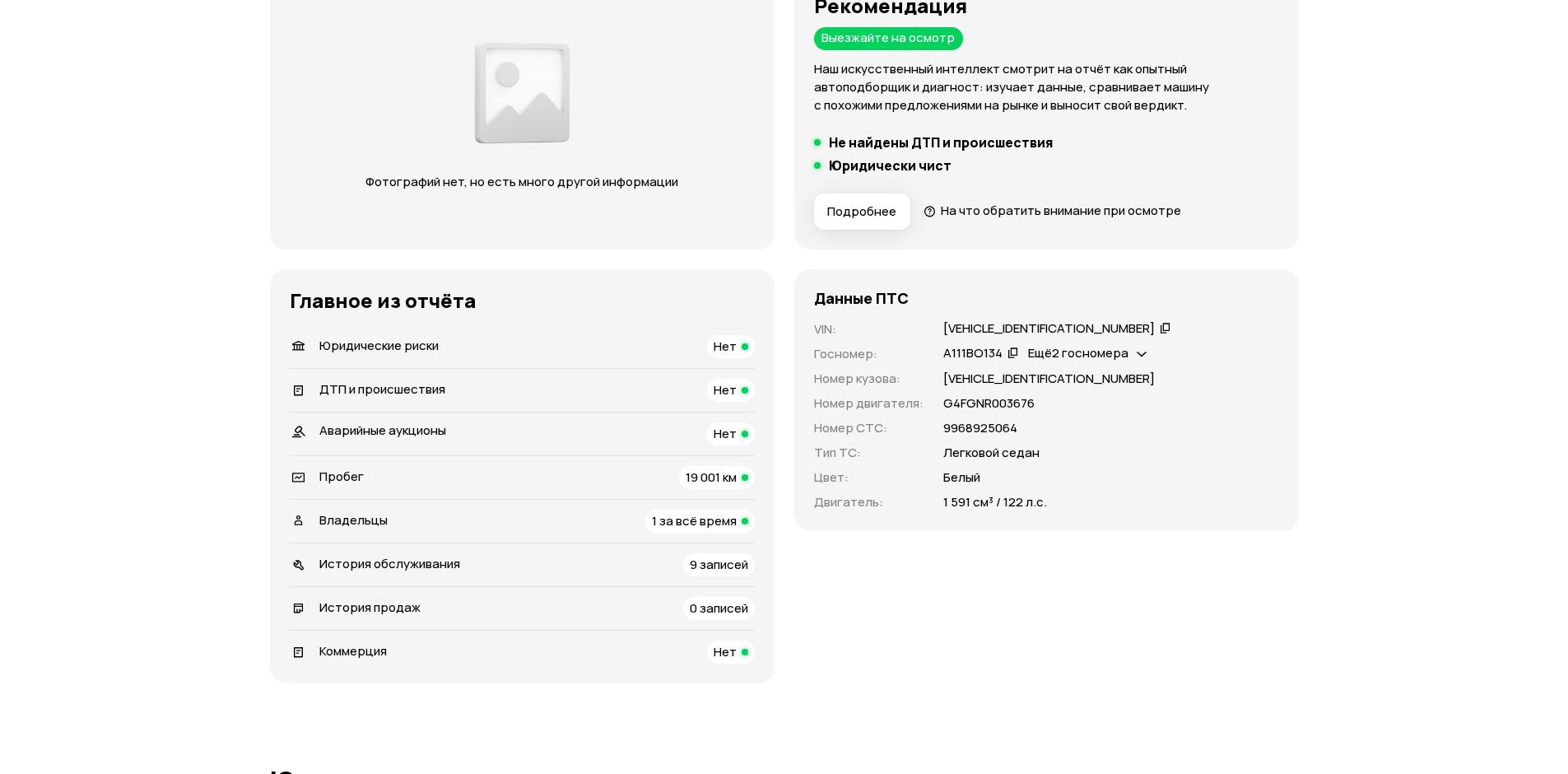
click at [714, 527] on span "1 за всё время" at bounding box center [694, 521] width 84 height 17
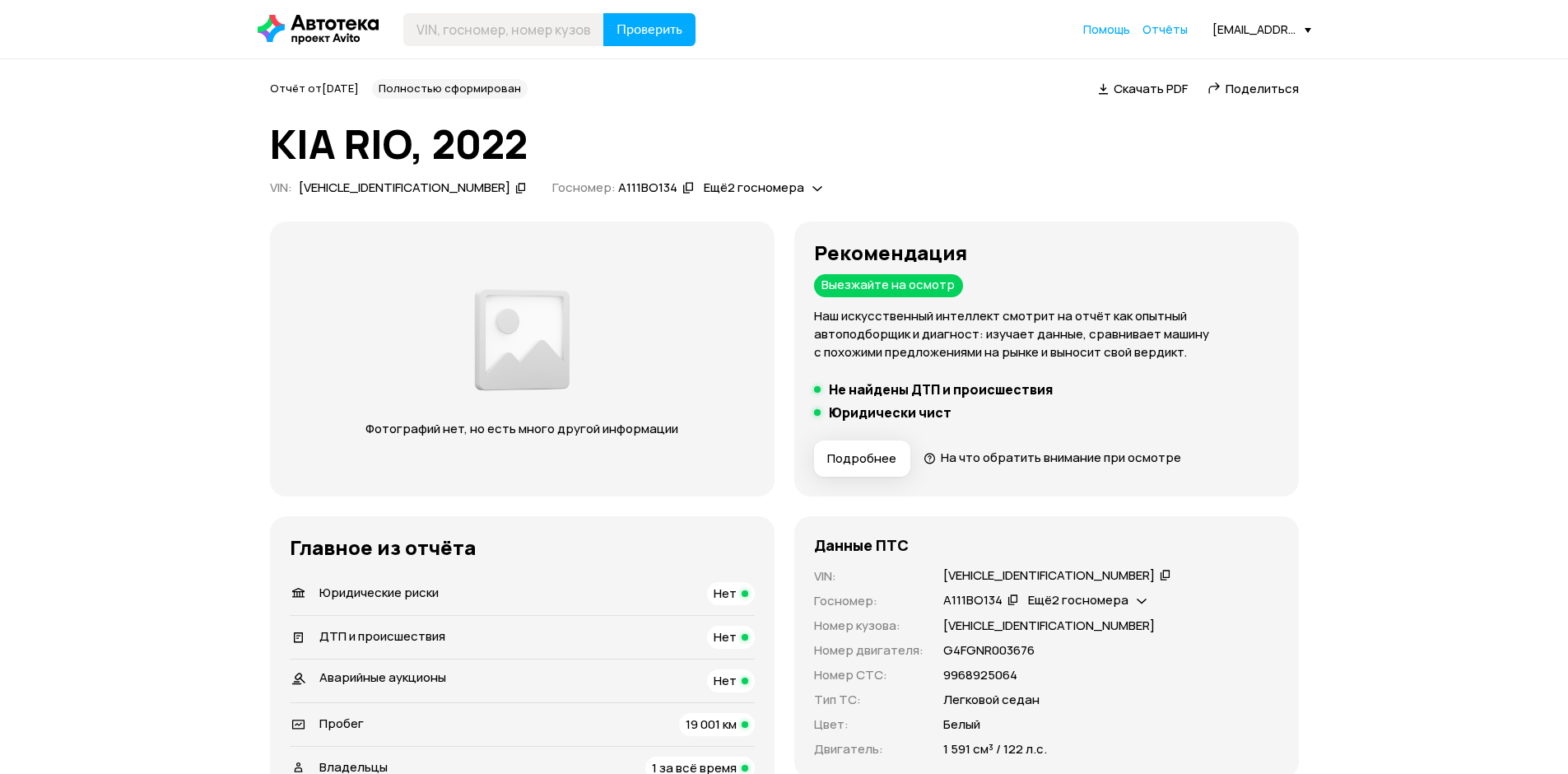
scroll to position [82, 0]
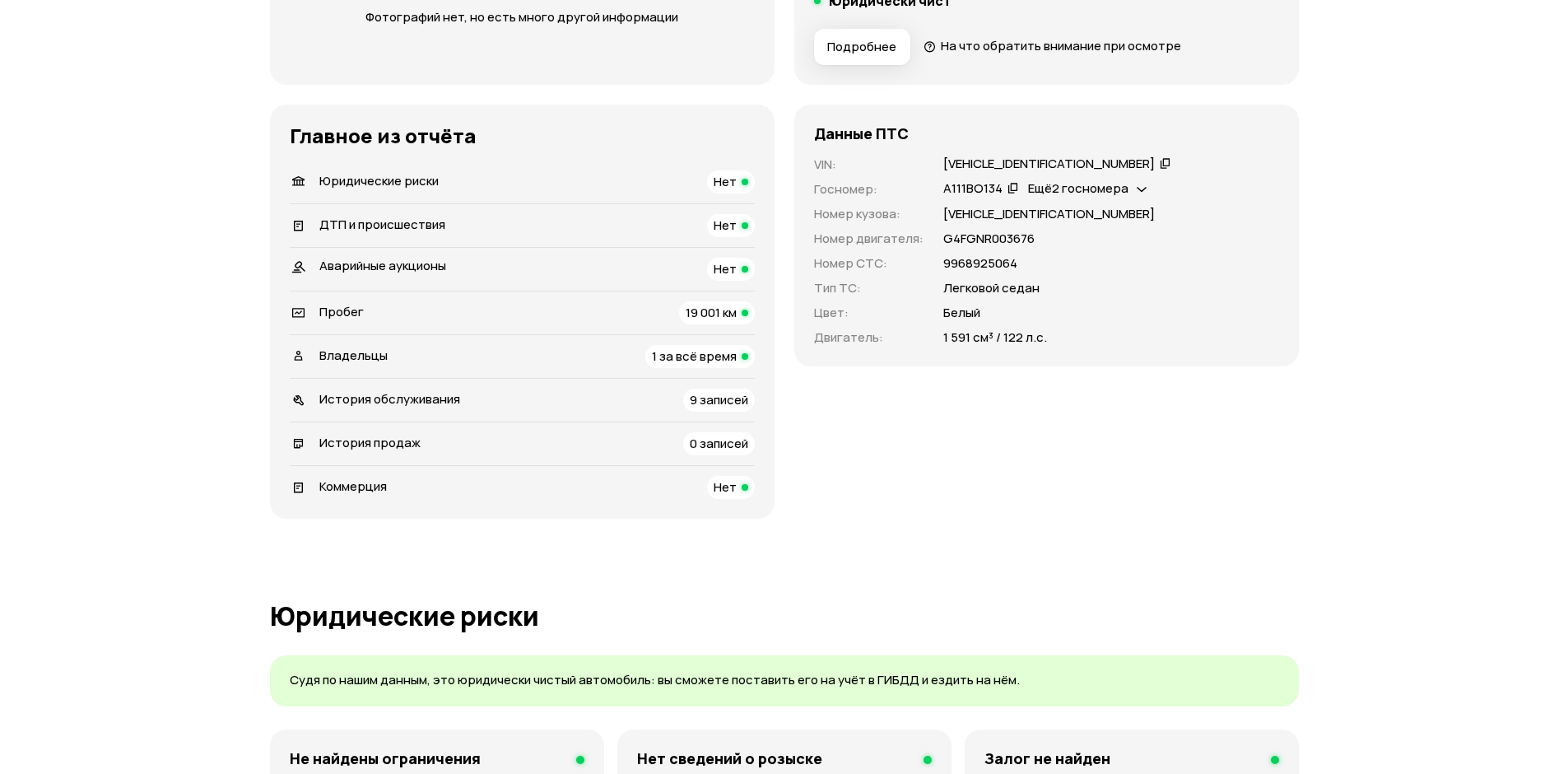
click at [682, 311] on div "19 001 км" at bounding box center [716, 313] width 76 height 23
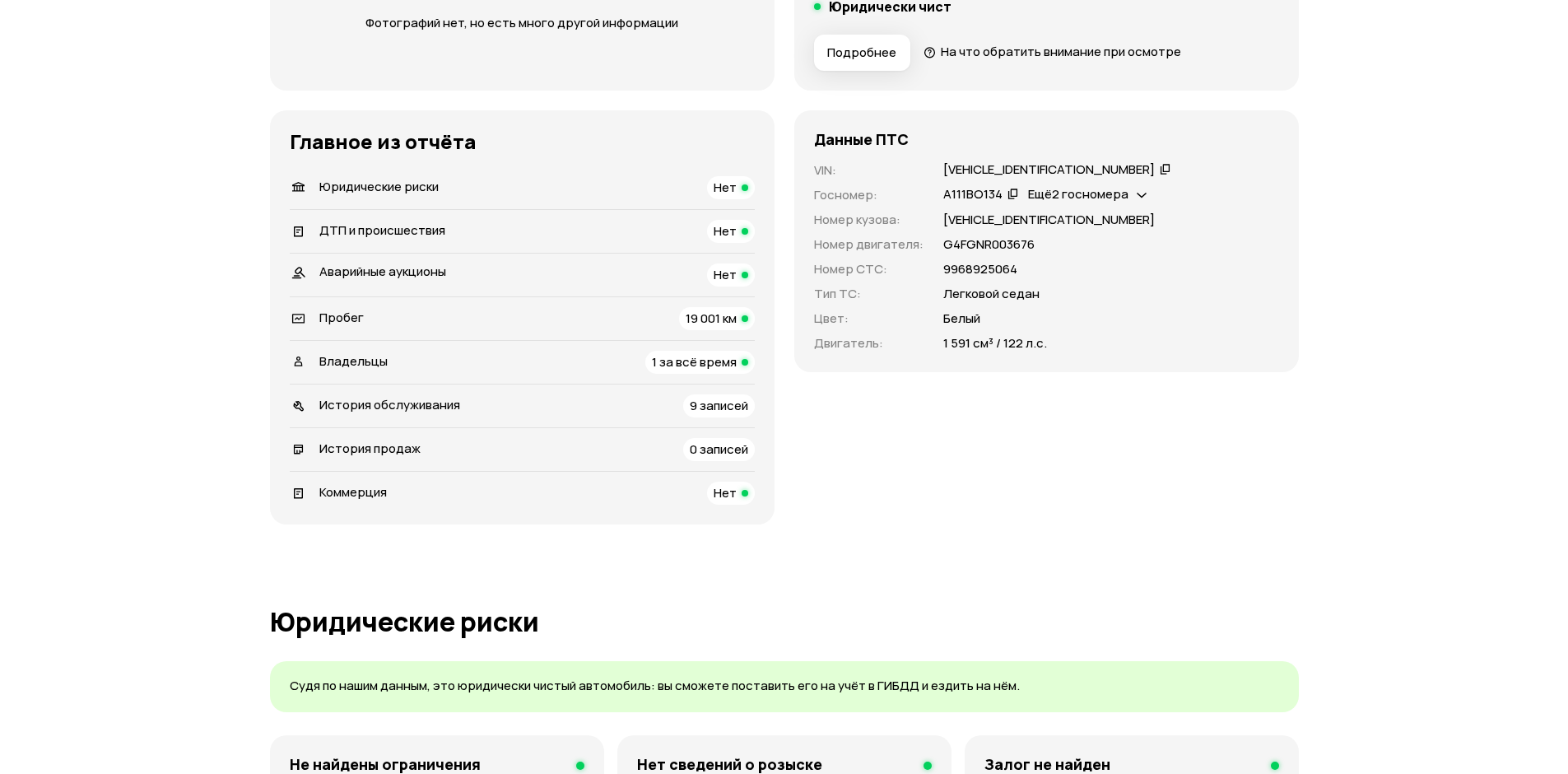
scroll to position [411, 0]
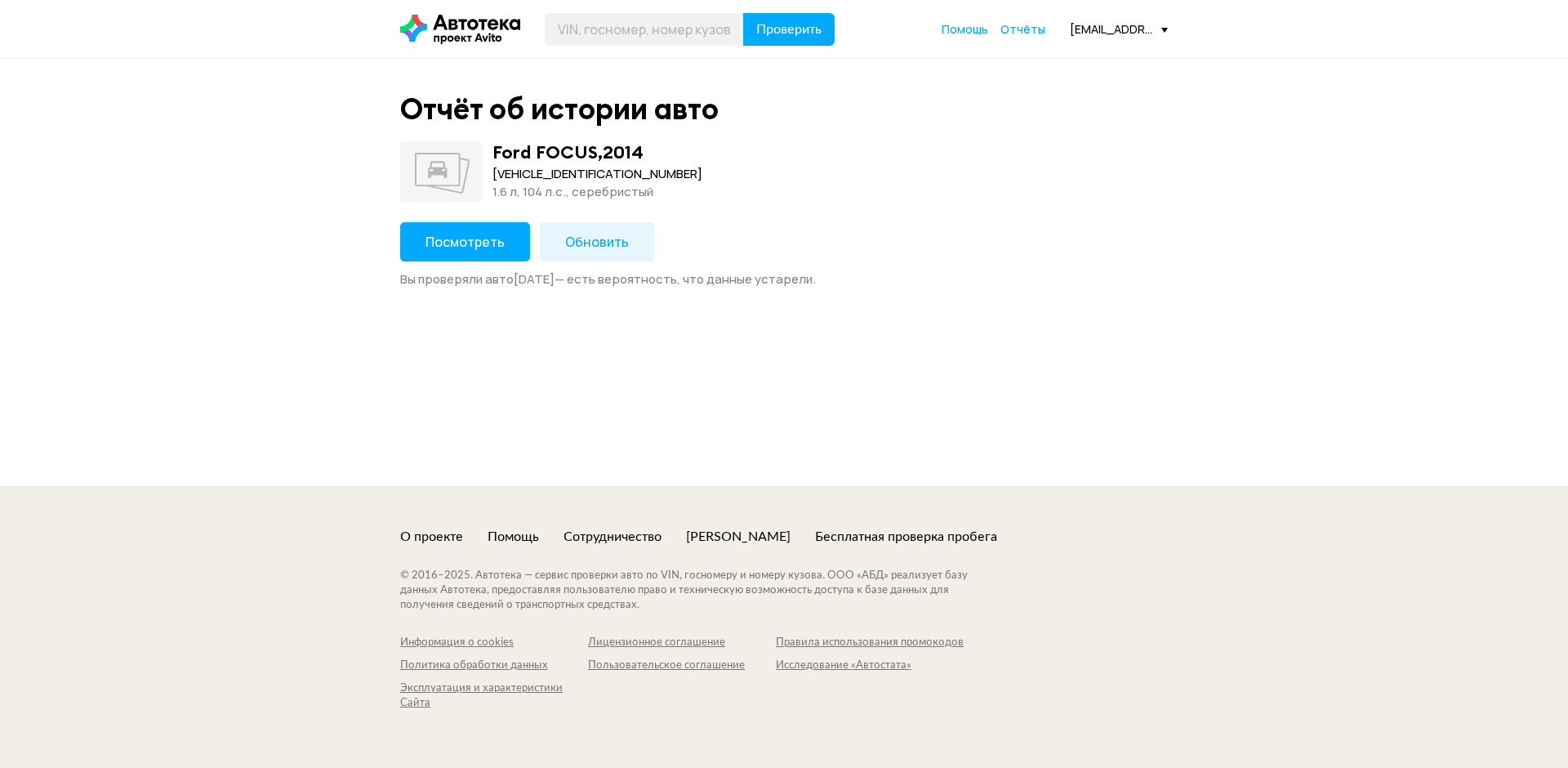
click at [512, 245] on button "Посмотреть" at bounding box center [465, 242] width 130 height 39
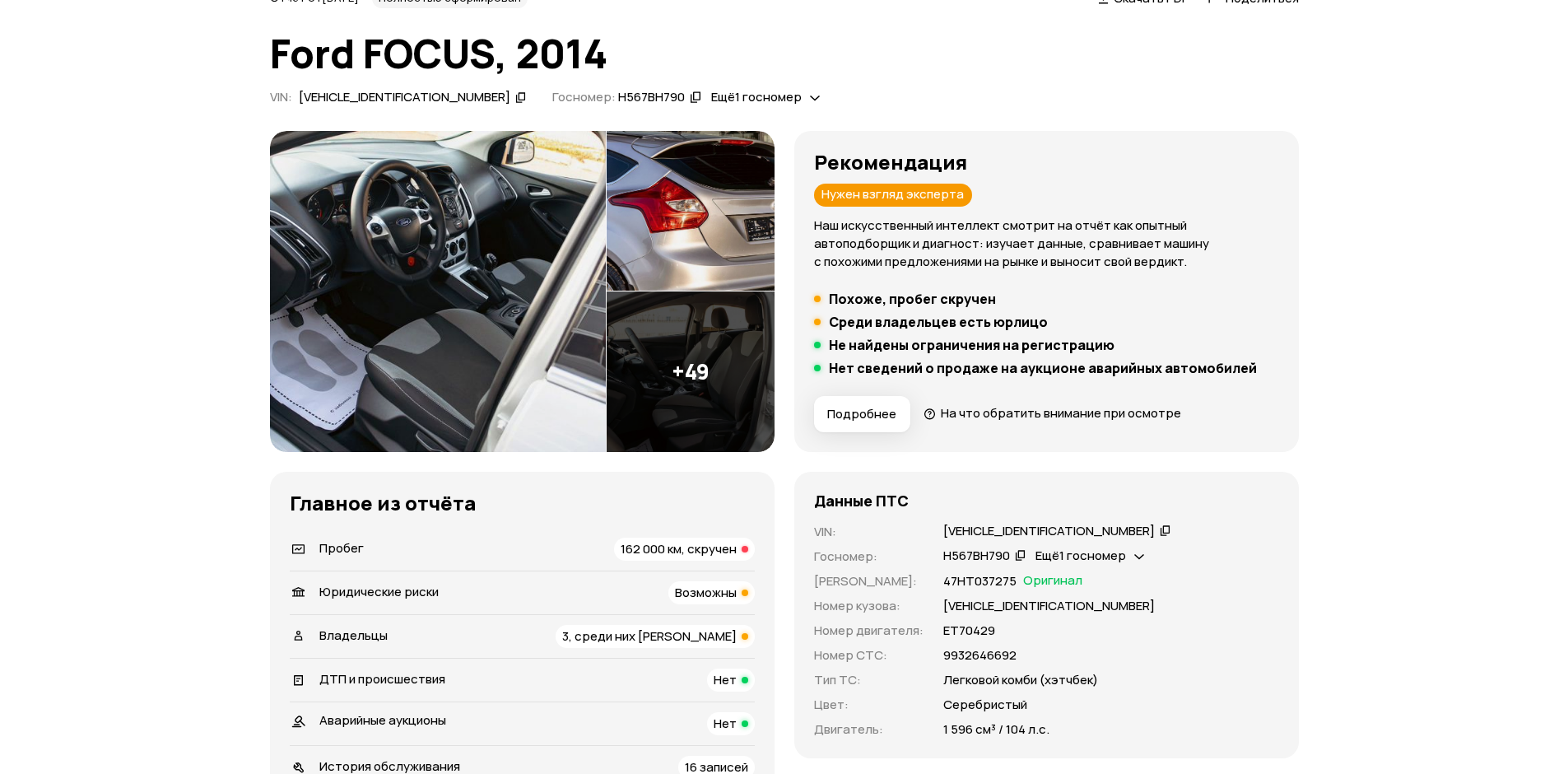
scroll to position [247, 0]
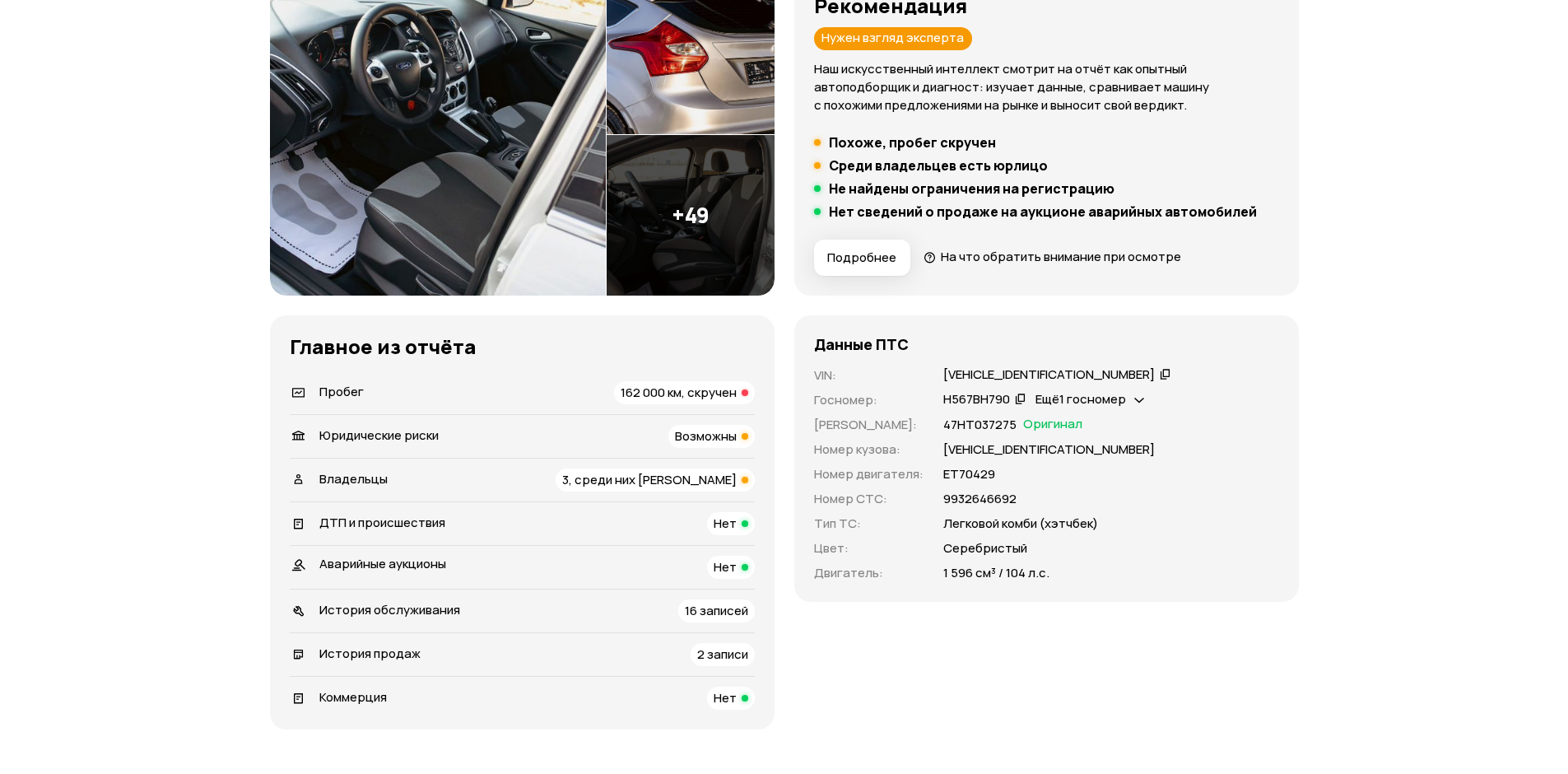
click at [616, 380] on li "Пробег 162 000 км, скручен" at bounding box center [522, 392] width 465 height 43
click at [617, 381] on div "Пробег 162 000 км, скручен" at bounding box center [522, 392] width 465 height 23
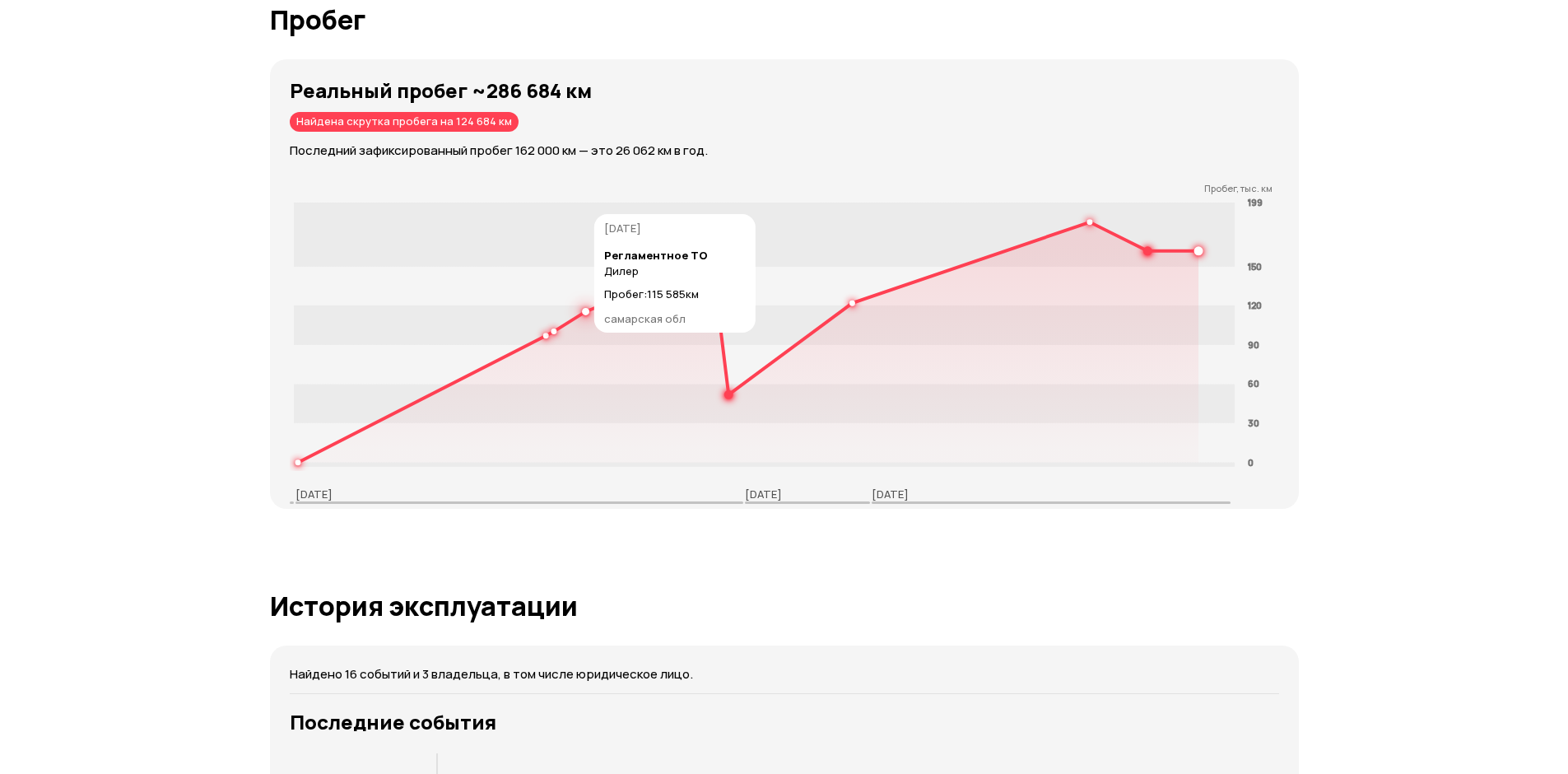
scroll to position [2560, 0]
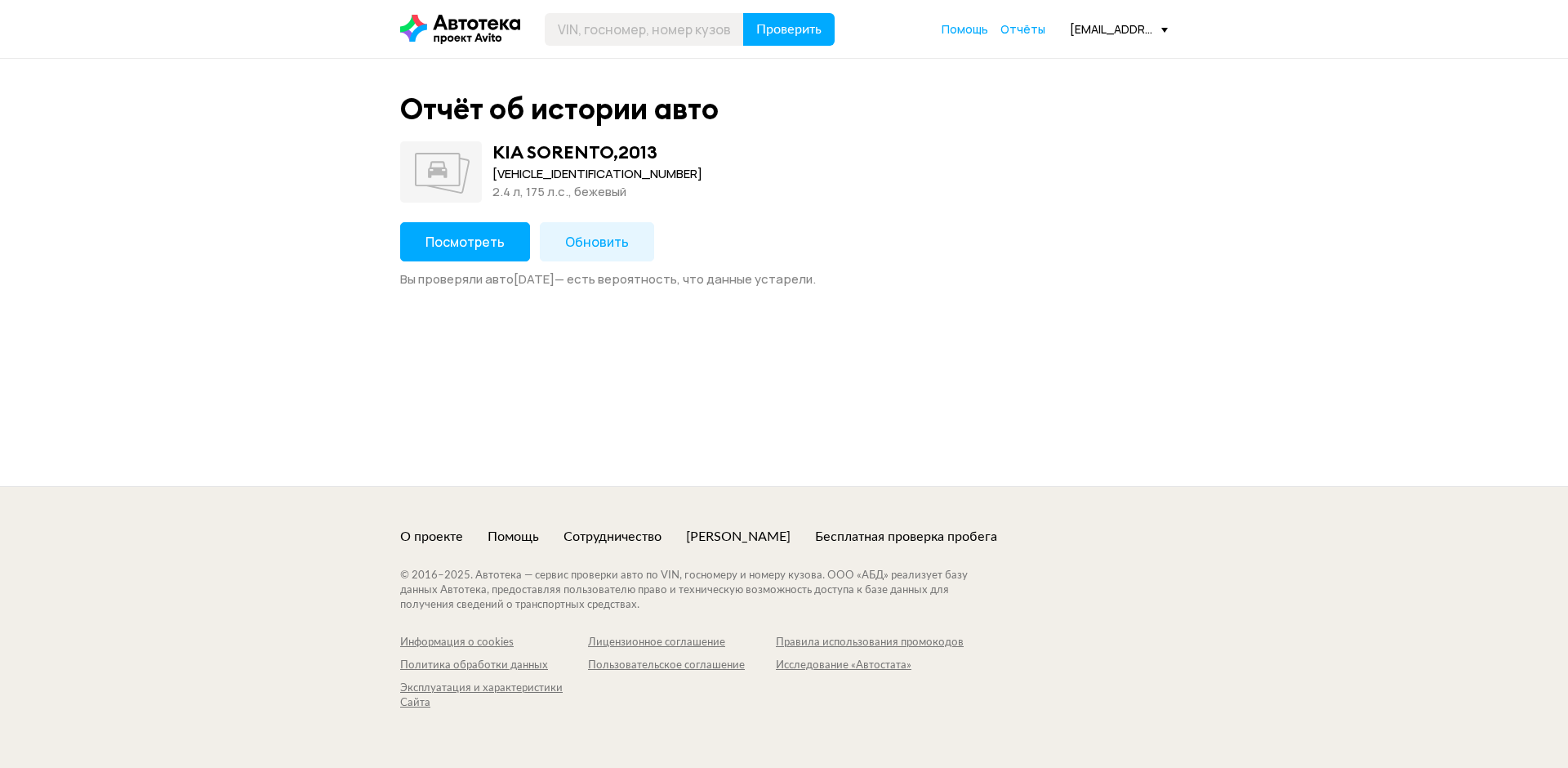
click at [483, 227] on button "Посмотреть" at bounding box center [465, 242] width 130 height 39
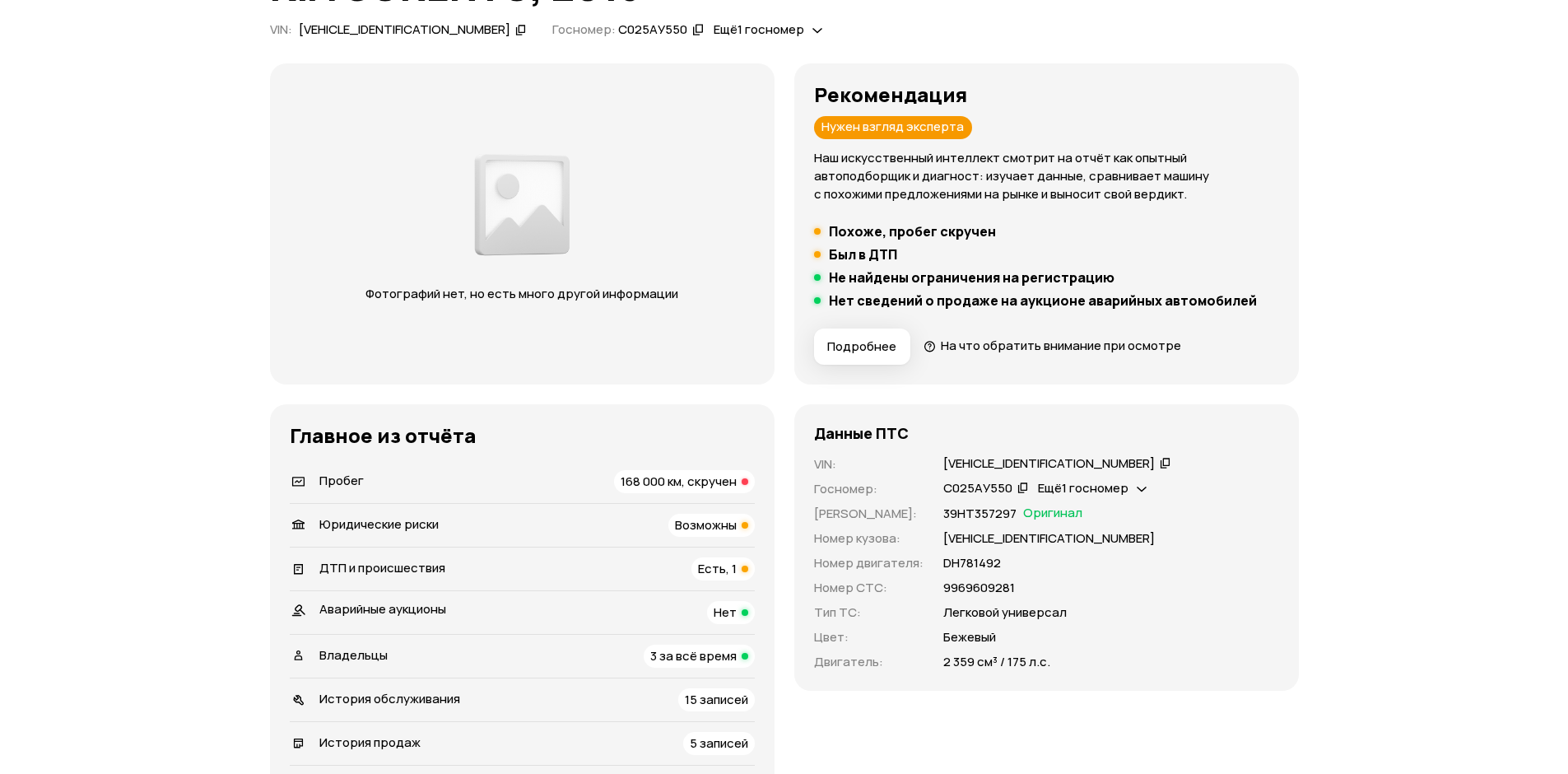
scroll to position [247, 0]
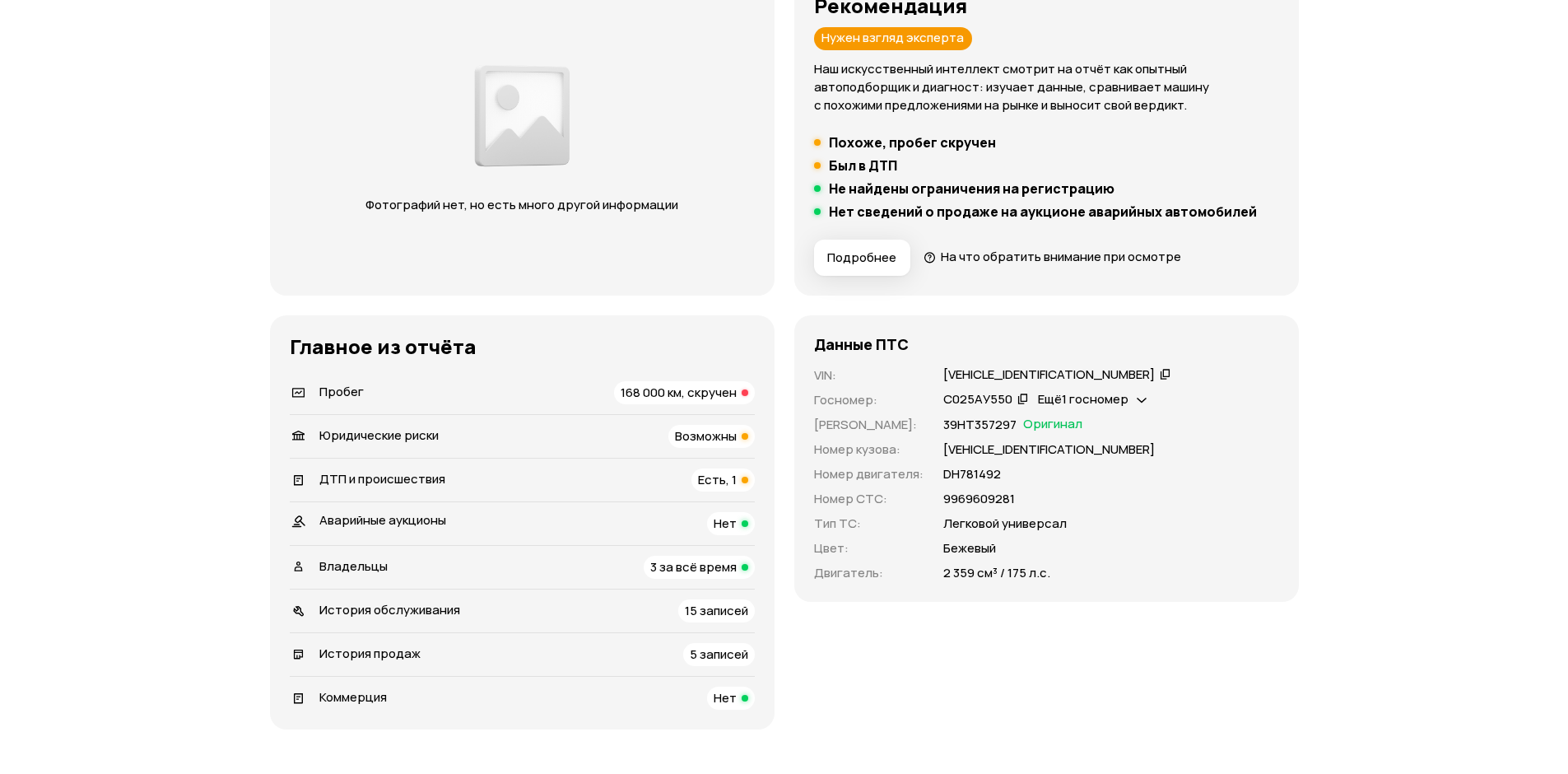
click at [531, 481] on div "ДТП и происшествия Есть, 1" at bounding box center [522, 480] width 465 height 23
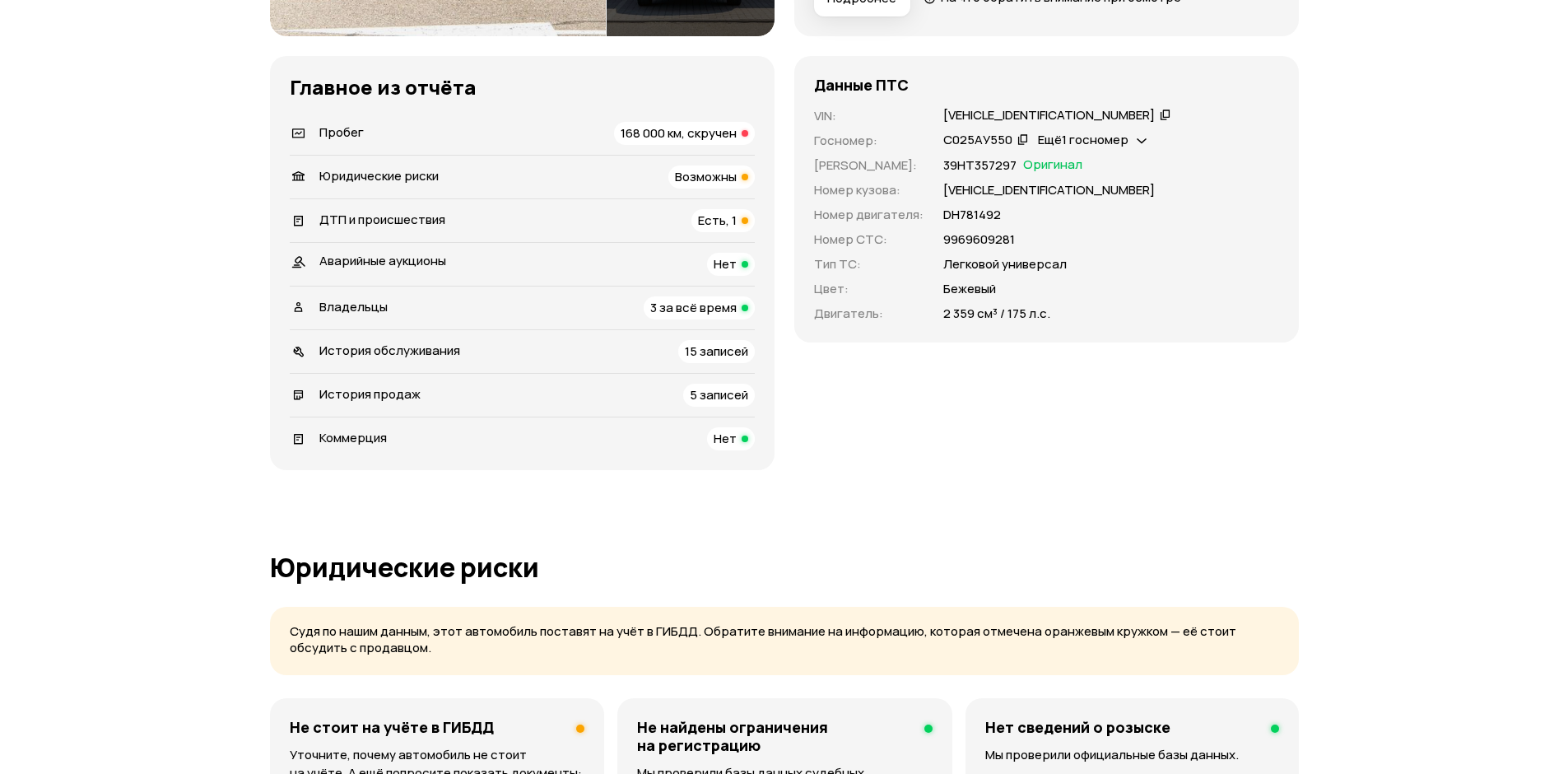
scroll to position [95, 0]
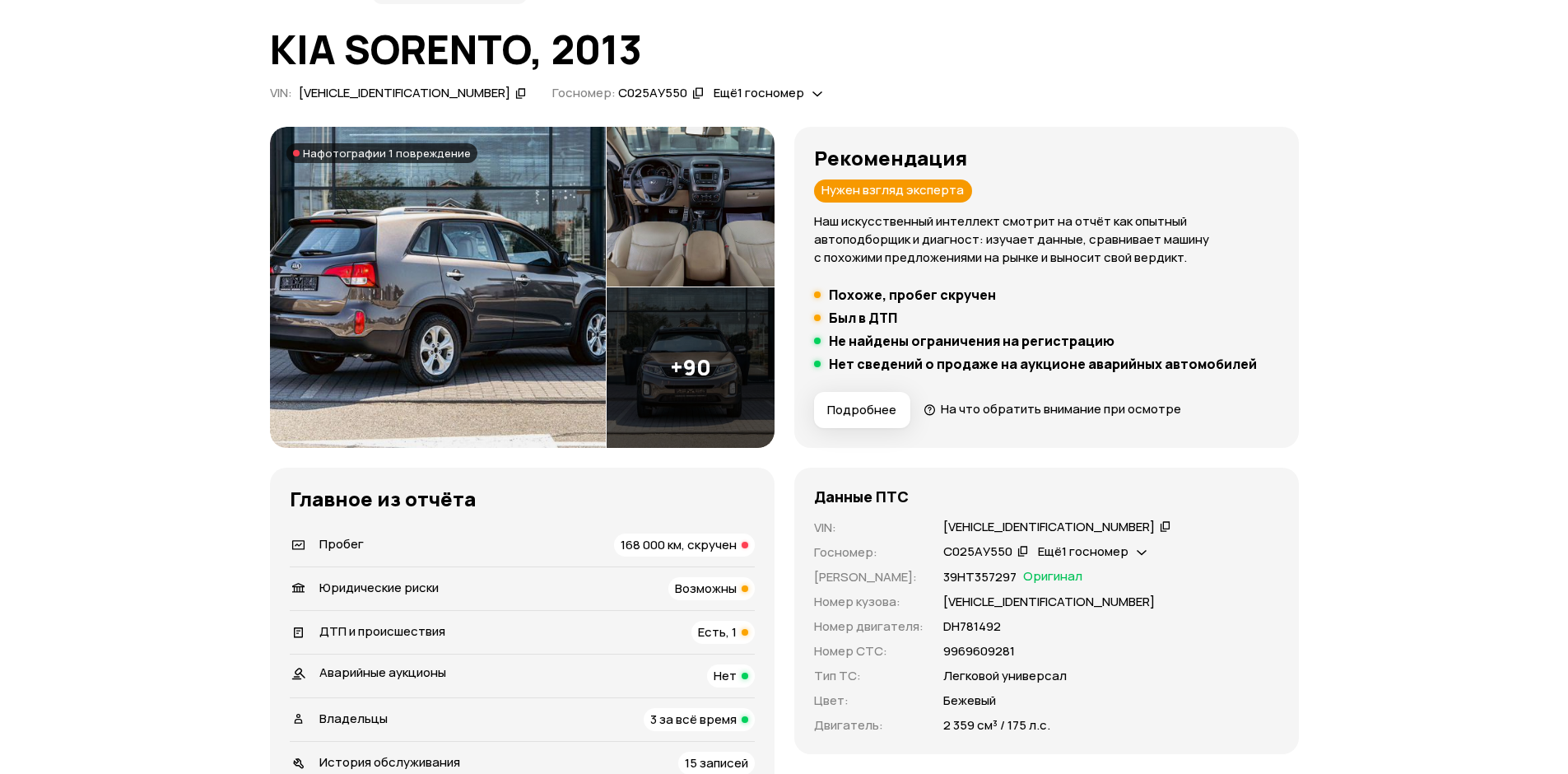
click at [694, 536] on span "168 000 км, скручен" at bounding box center [678, 545] width 116 height 17
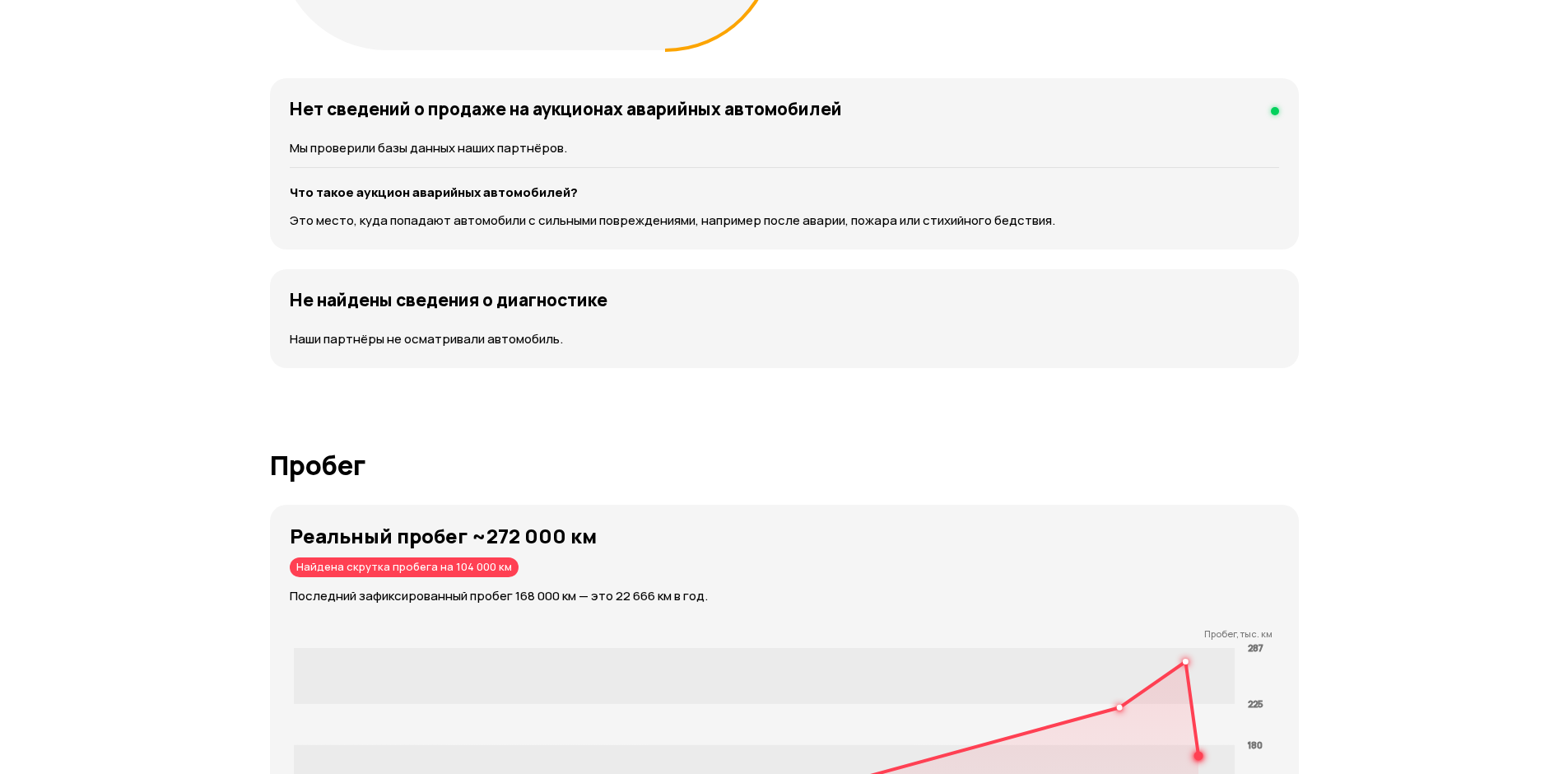
scroll to position [2594, 0]
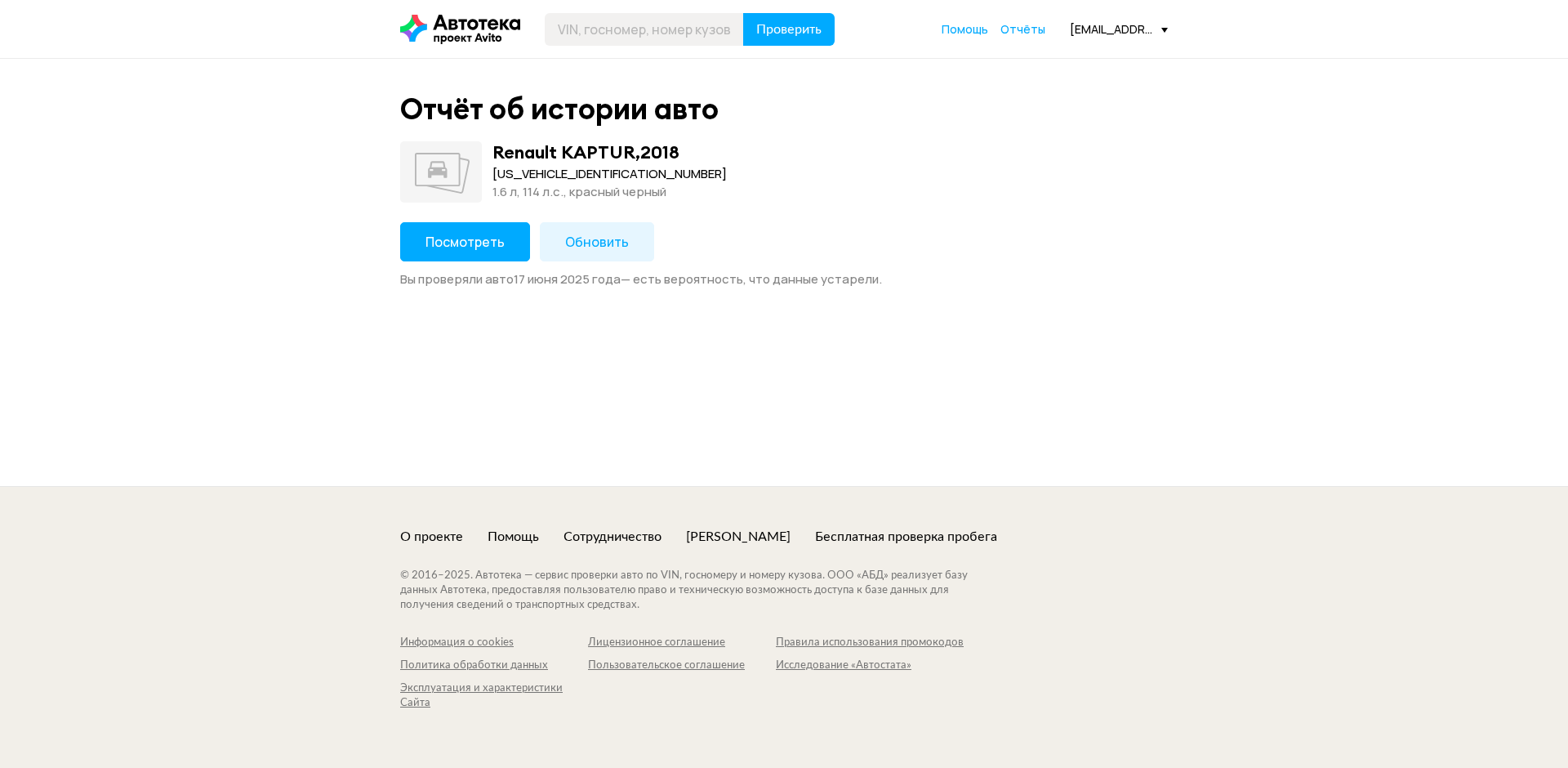
click at [477, 257] on button "Посмотреть" at bounding box center [465, 242] width 130 height 39
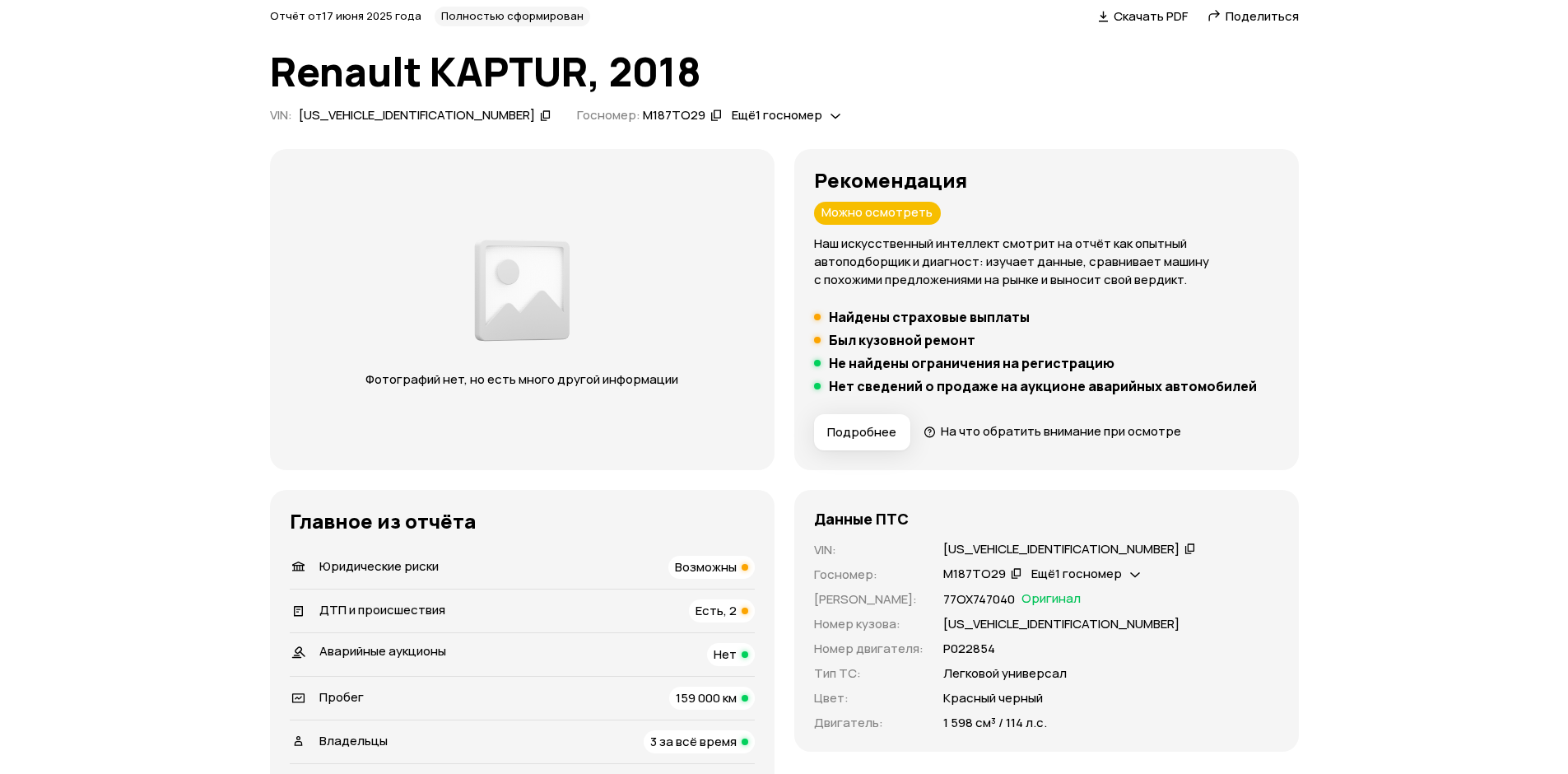
scroll to position [165, 0]
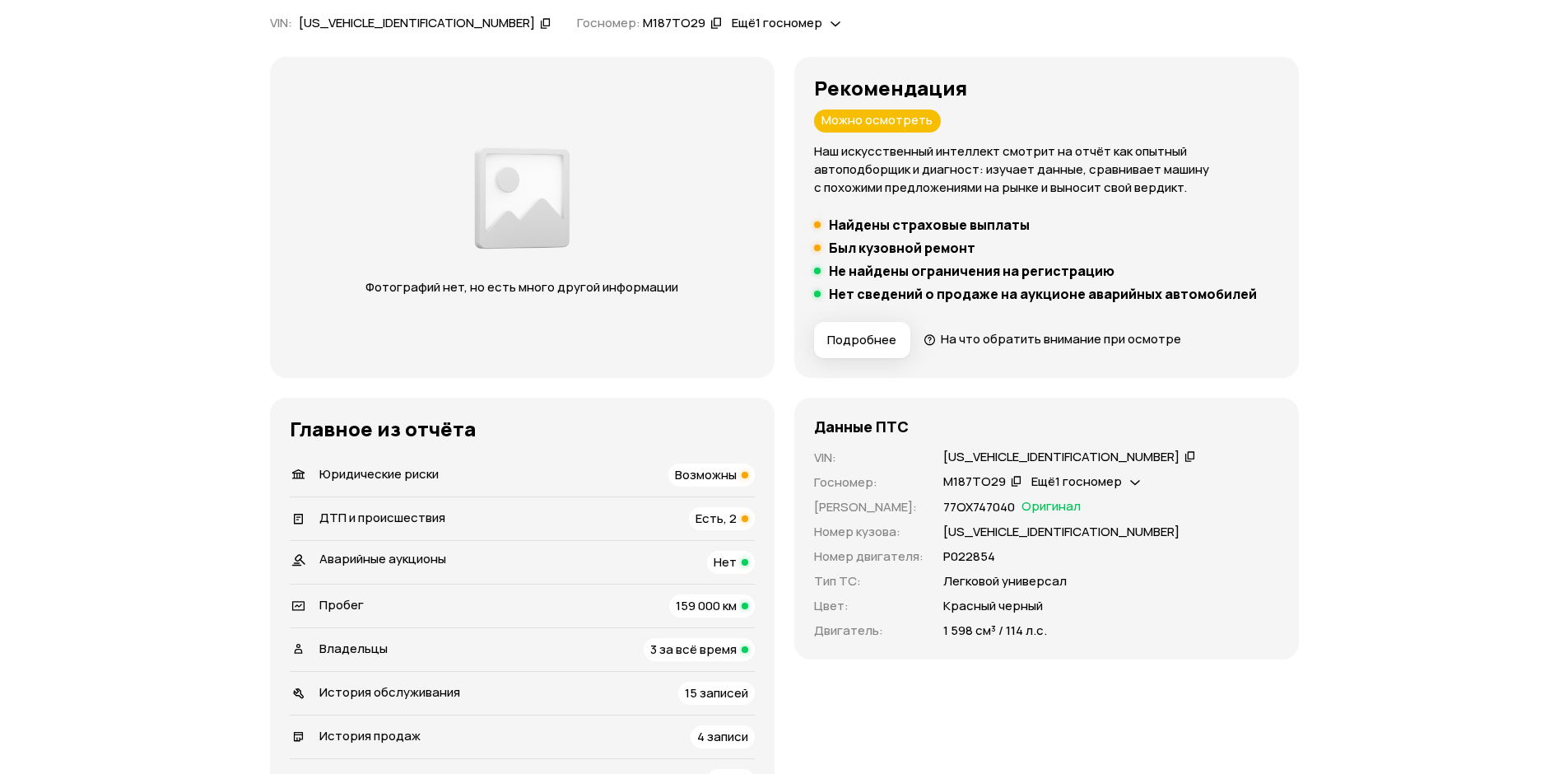
click at [572, 475] on div "Юридические риски Возможны" at bounding box center [522, 475] width 465 height 23
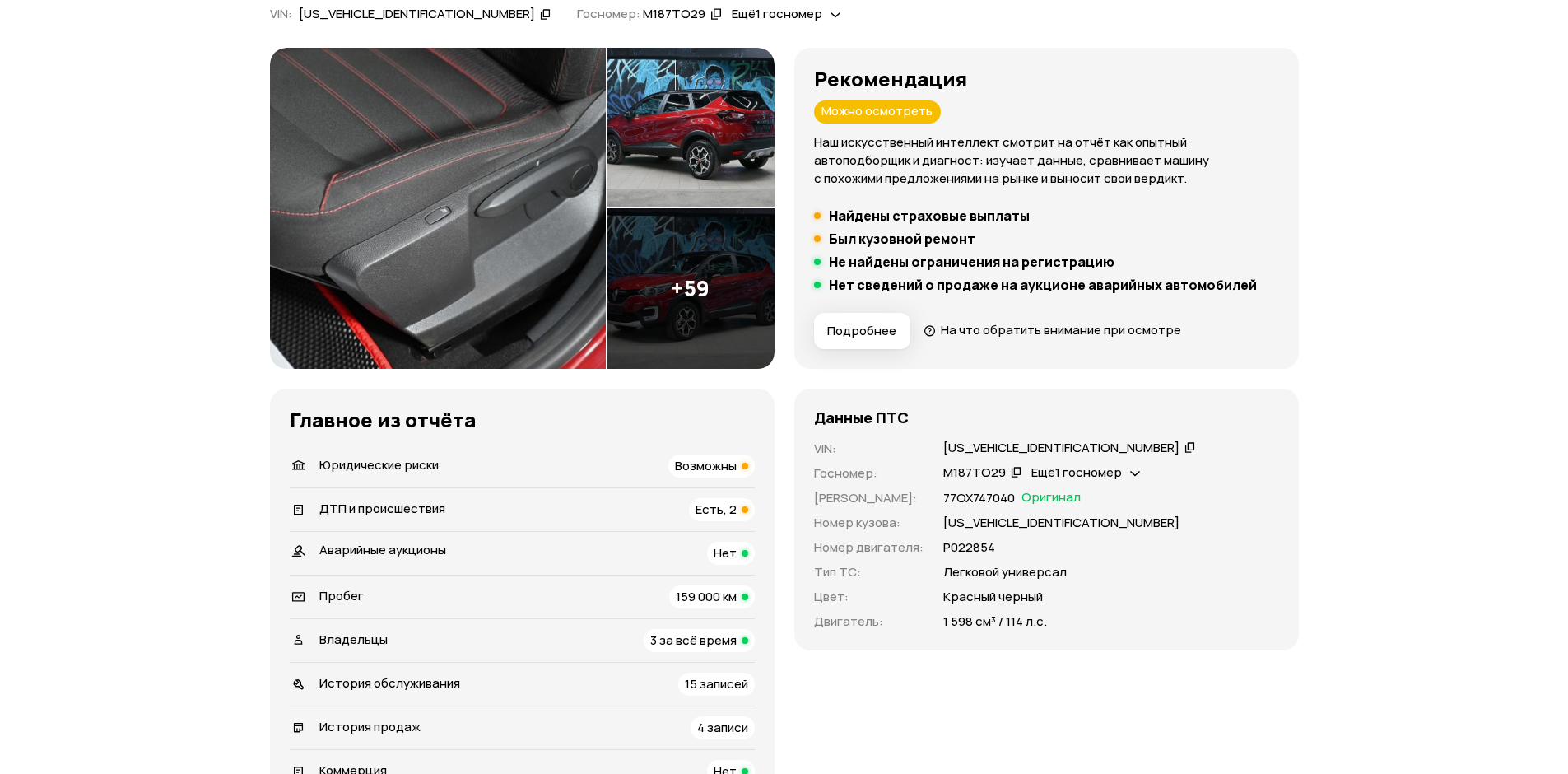
scroll to position [247, 0]
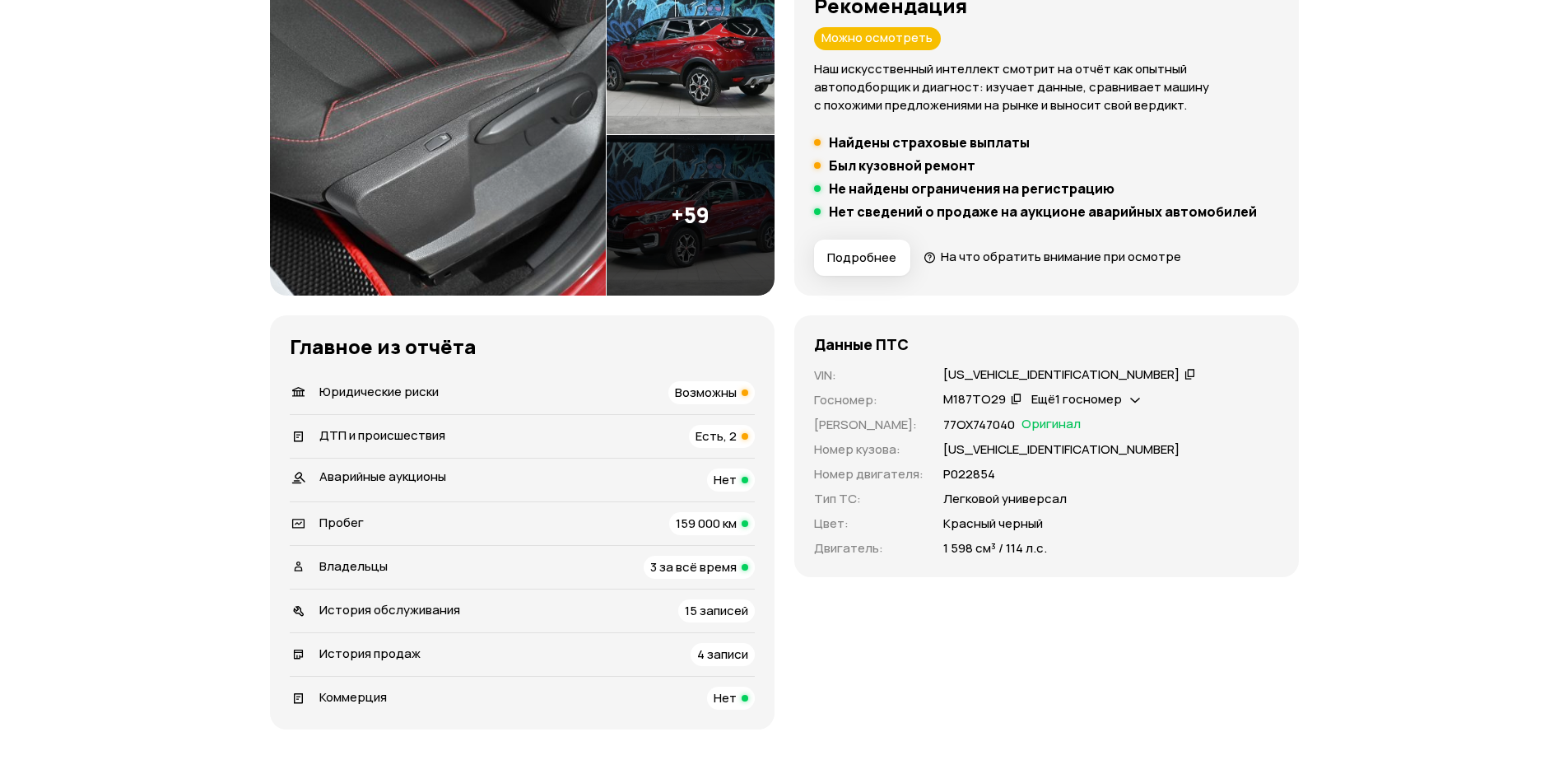
click at [438, 555] on div "Владельцы 3 за всё время" at bounding box center [522, 567] width 465 height 23
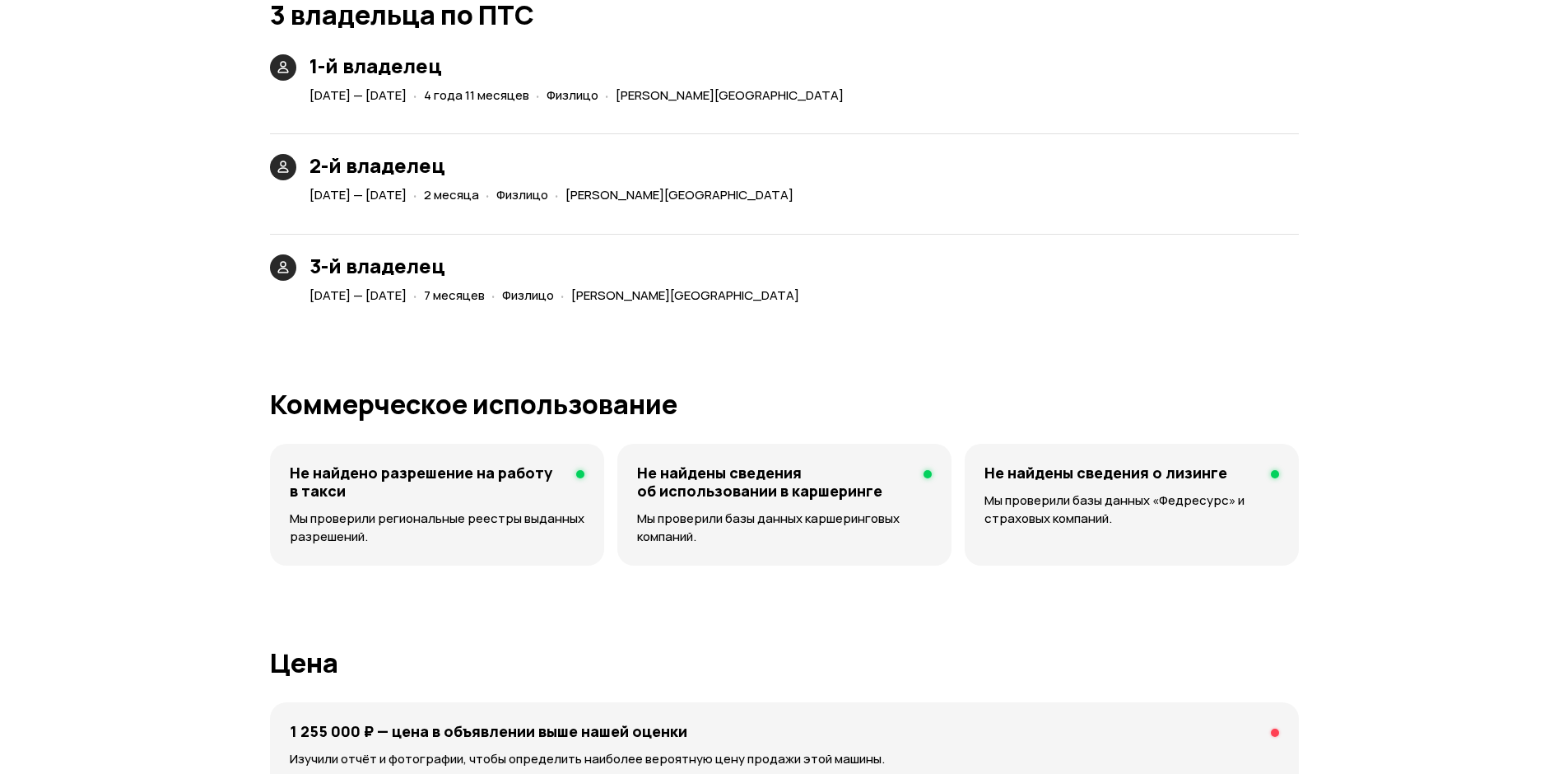
scroll to position [3728, 0]
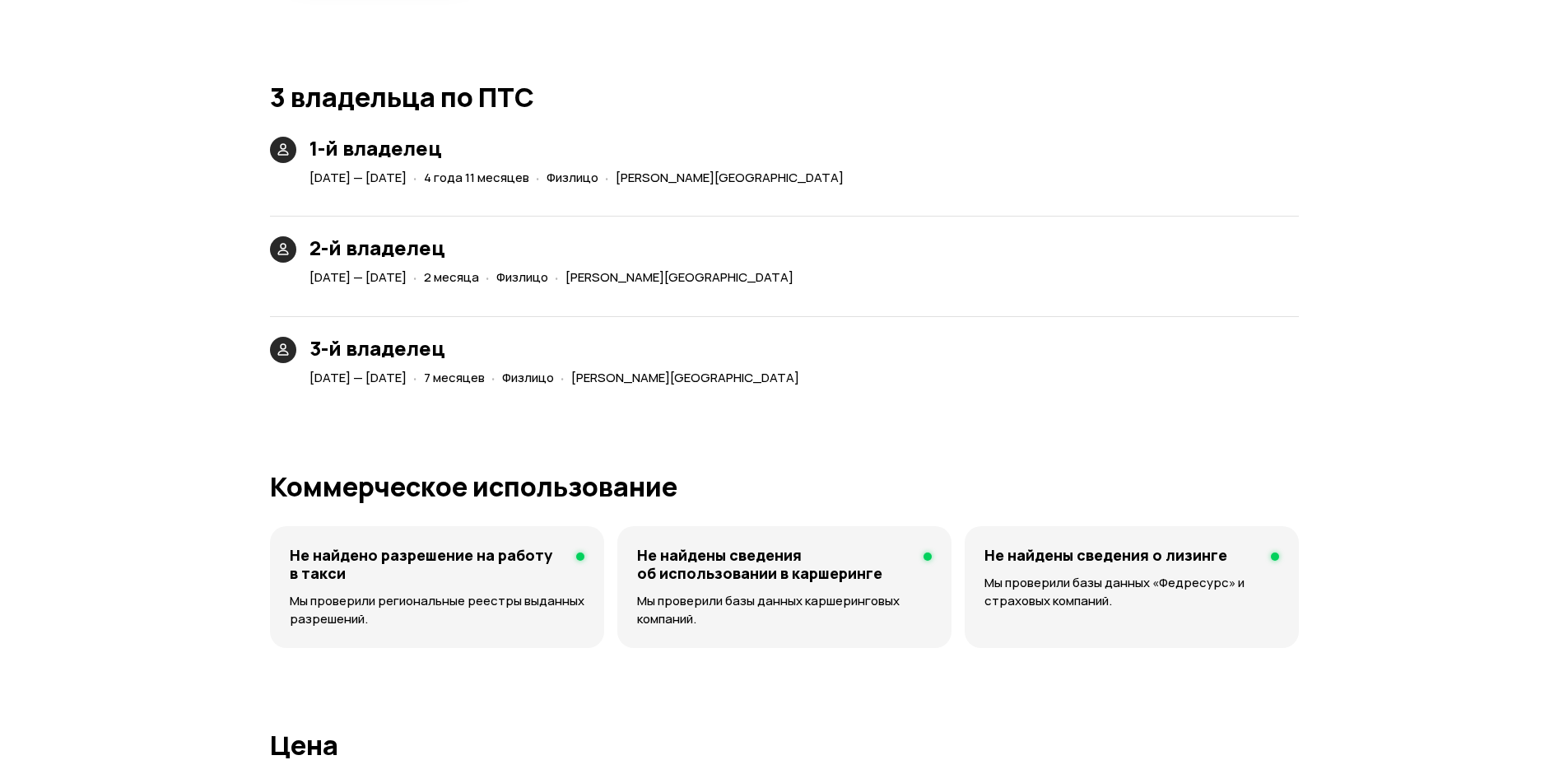
click at [513, 387] on div "[DATE] — [DATE] · 7 месяцев · [PERSON_NAME][GEOGRAPHIC_DATA]" at bounding box center [557, 378] width 503 height 24
drag, startPoint x: 713, startPoint y: 377, endPoint x: 847, endPoint y: 386, distance: 134.3
click at [803, 386] on div "· [PERSON_NAME][GEOGRAPHIC_DATA]" at bounding box center [680, 378] width 246 height 24
copy span "[PERSON_NAME][GEOGRAPHIC_DATA]"
